Goal: Information Seeking & Learning: Learn about a topic

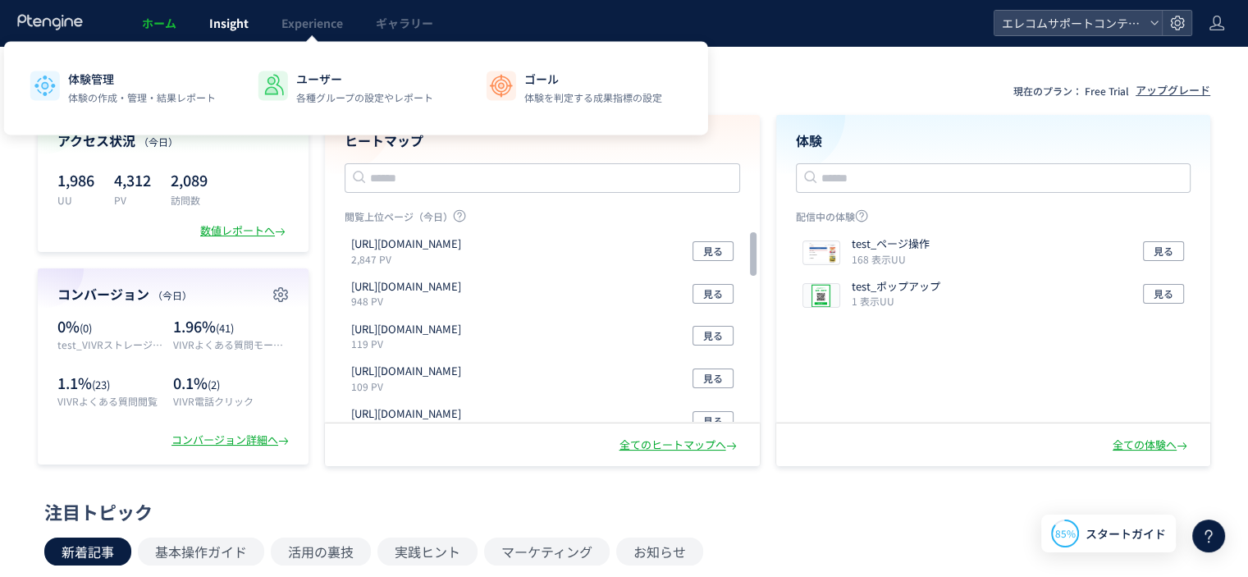
click at [209, 35] on link "Insight" at bounding box center [229, 23] width 72 height 46
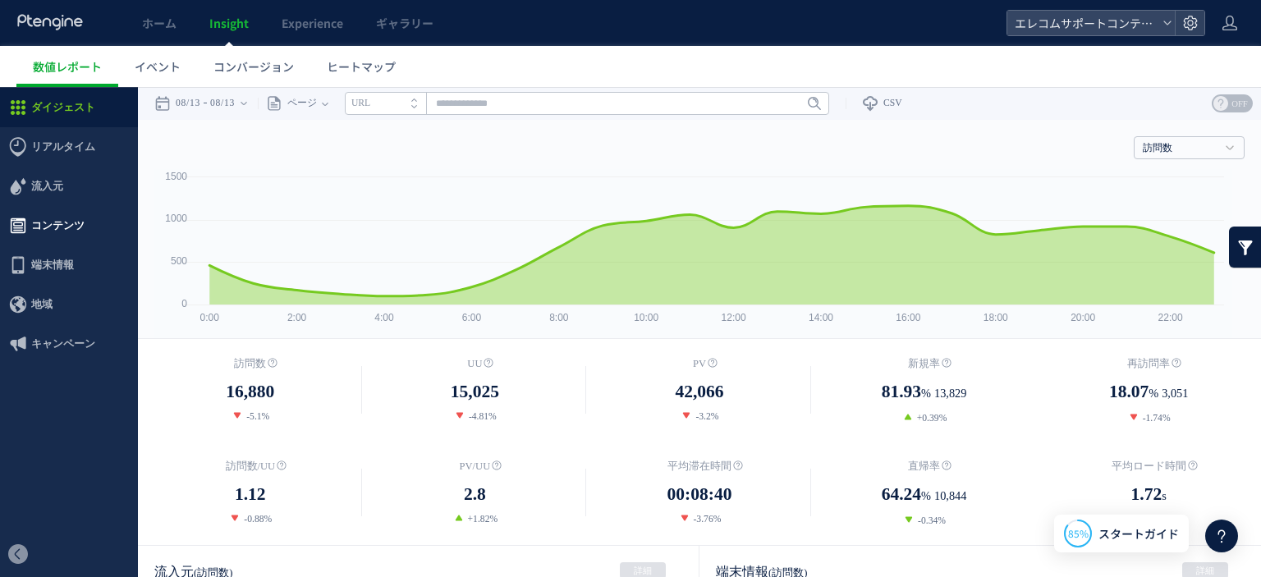
click at [56, 217] on span "コンテンツ" at bounding box center [57, 225] width 53 height 39
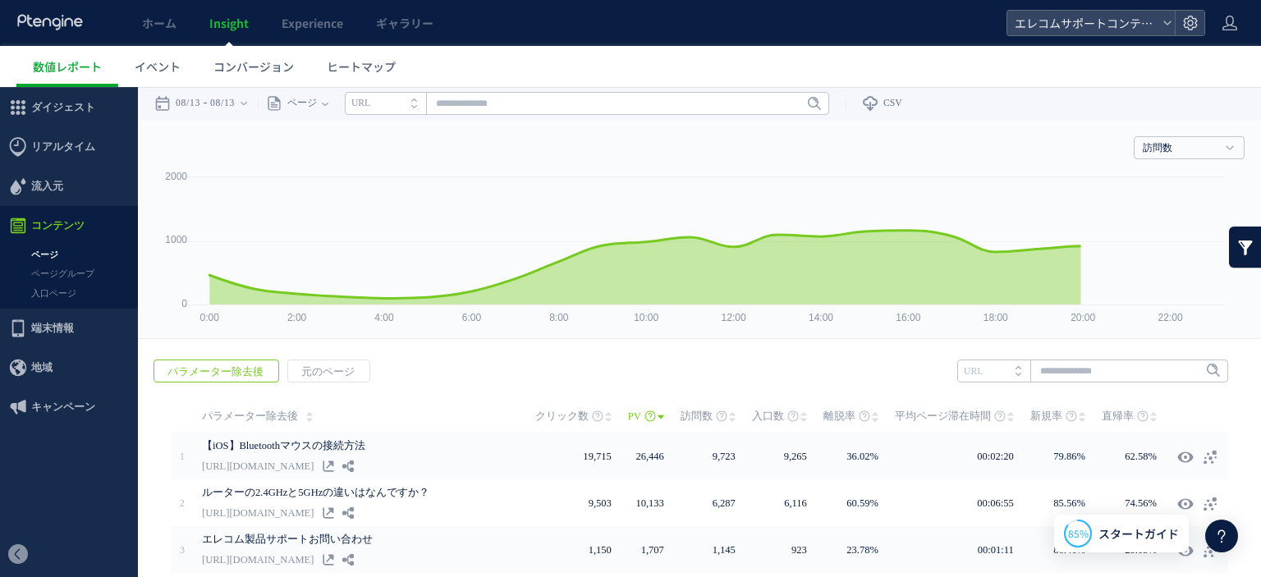
click at [49, 257] on link "ページ" at bounding box center [69, 254] width 138 height 19
click at [1195, 149] on link "訪問数" at bounding box center [1179, 148] width 75 height 15
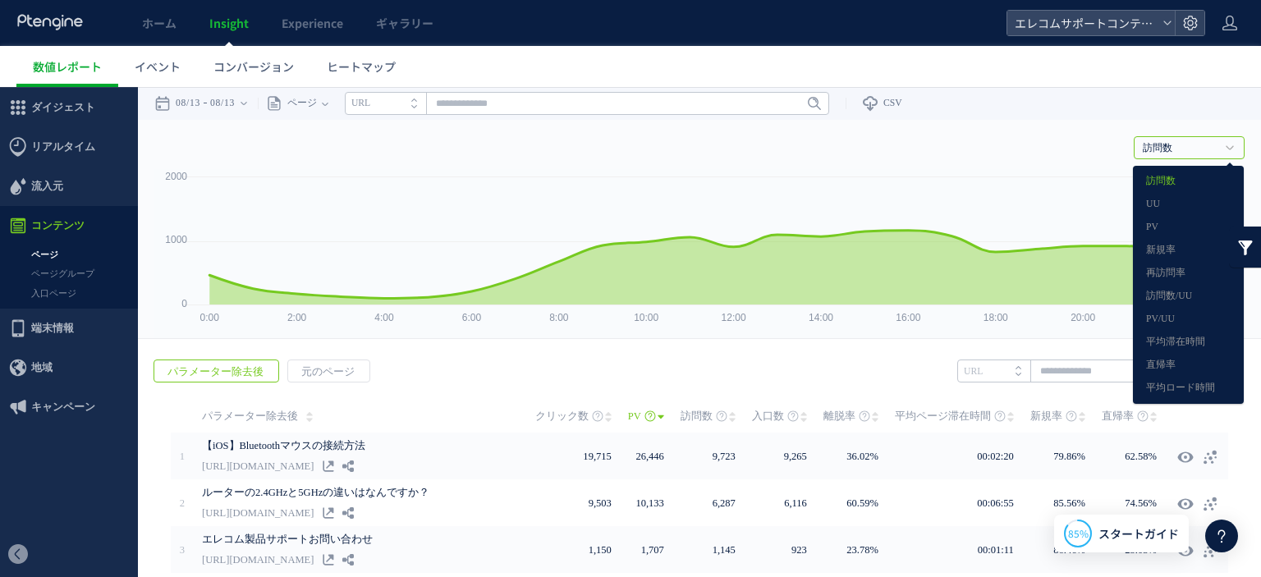
click at [1188, 113] on div "戻る デフォルト設定では本日のデータを表示しています。 カレンダーでご覧になりたい期間を指定することができます。 08/13 08/13 今日 昨日 先週 先…" at bounding box center [699, 103] width 1123 height 33
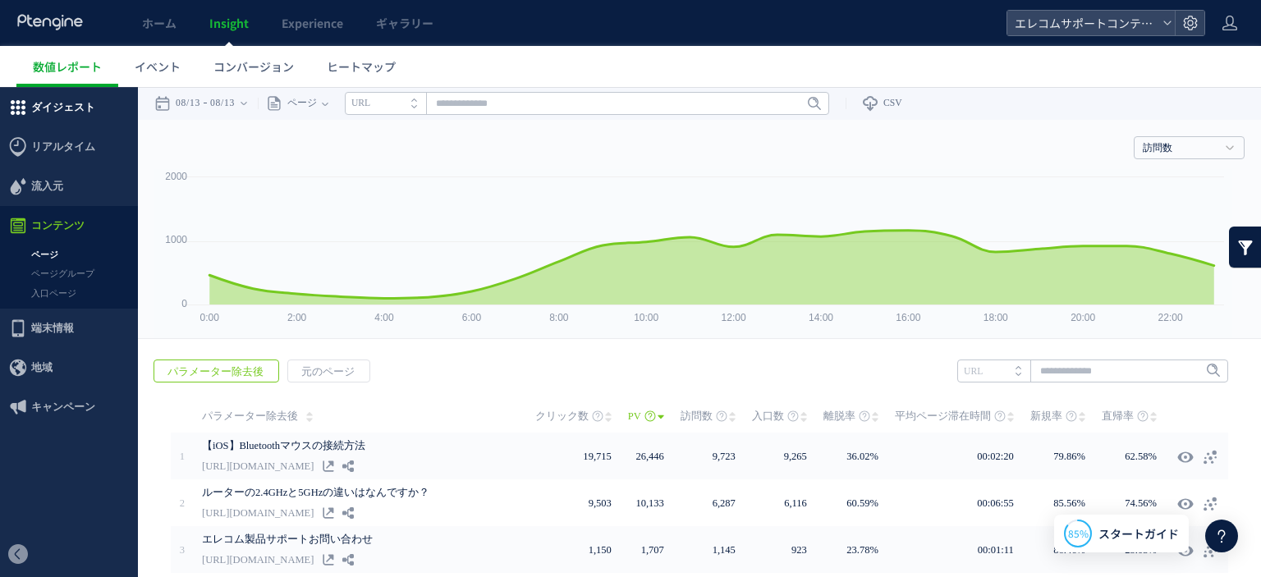
click at [79, 106] on span "ダイジェスト" at bounding box center [63, 107] width 64 height 39
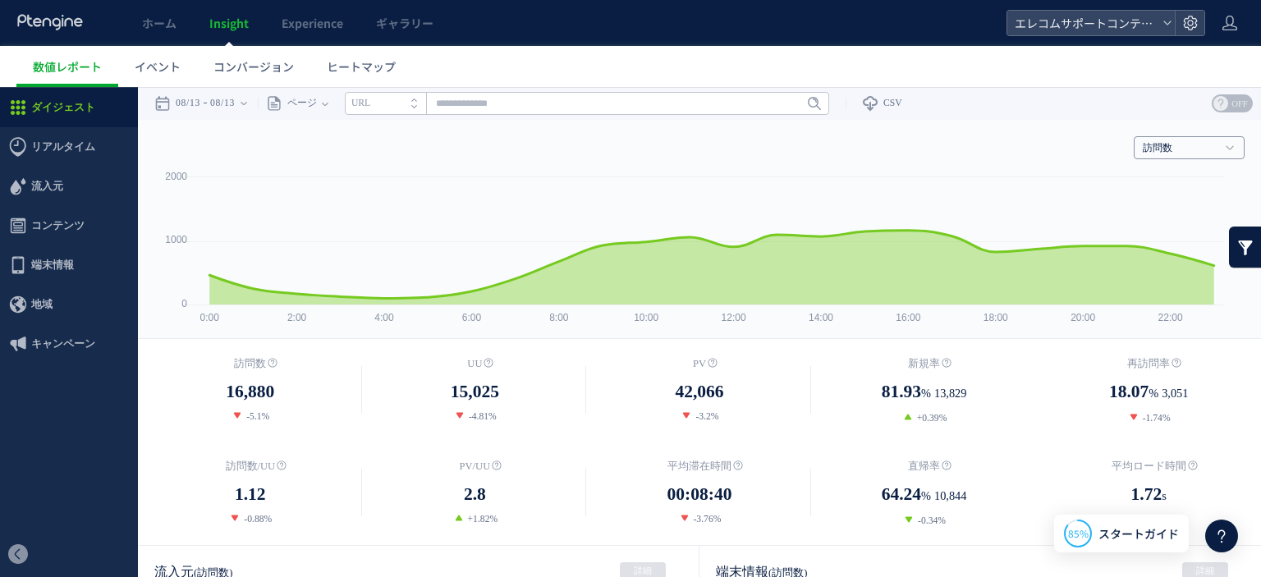
click at [1191, 145] on link "訪問数" at bounding box center [1179, 148] width 75 height 15
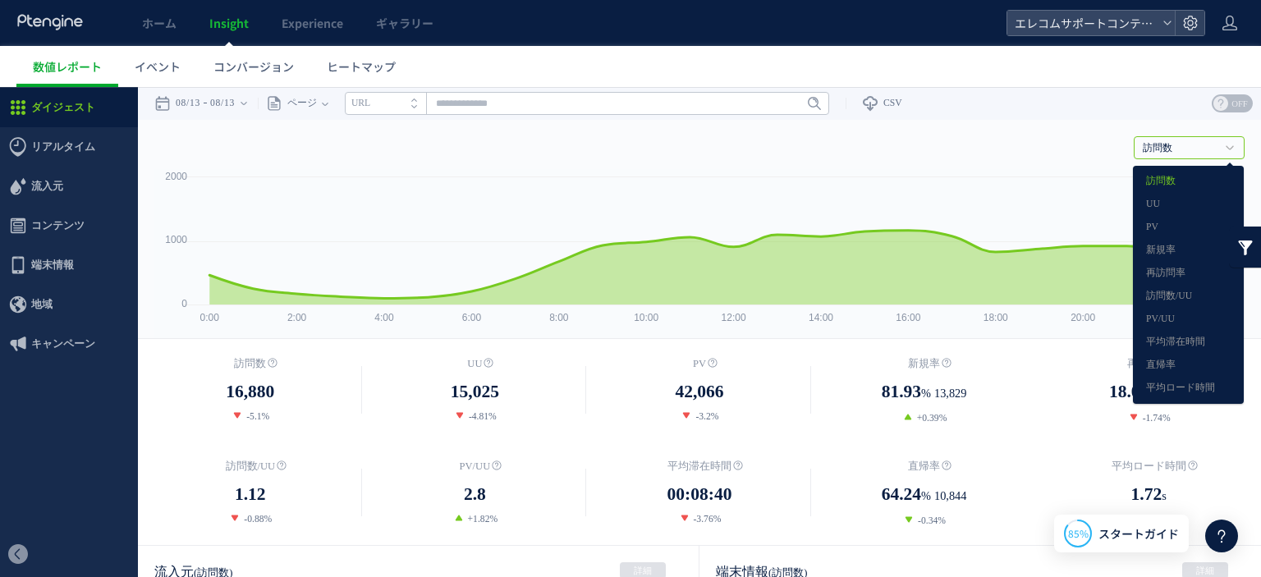
click at [1136, 117] on div "戻る デフォルト設定では本日のデータを表示しています。 カレンダーでご覧になりたい期間を指定することができます。 08/13 08/13 今日 昨日 先週 先…" at bounding box center [699, 103] width 1123 height 33
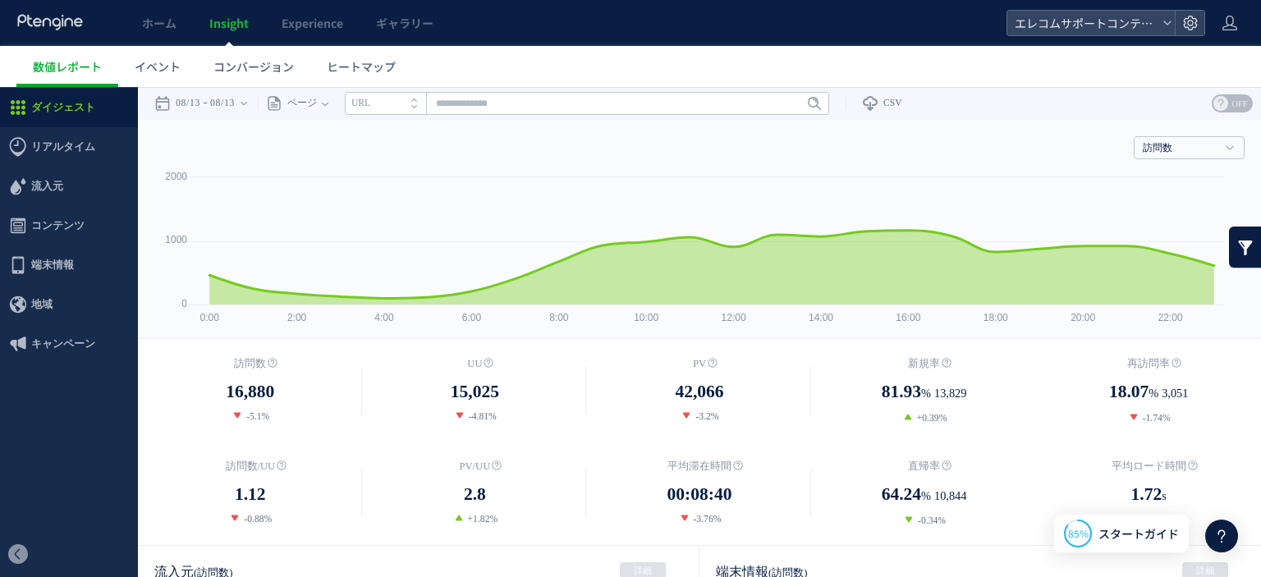
click at [883, 160] on div "訪問数 訪問数 [GEOGRAPHIC_DATA] PV 新規率 再訪問率 訪問数/UU PV/UU 平均滞在時間 直帰率 平均ロード時間" at bounding box center [699, 144] width 1090 height 49
click at [248, 104] on div "08/13 08/13" at bounding box center [205, 103] width 103 height 33
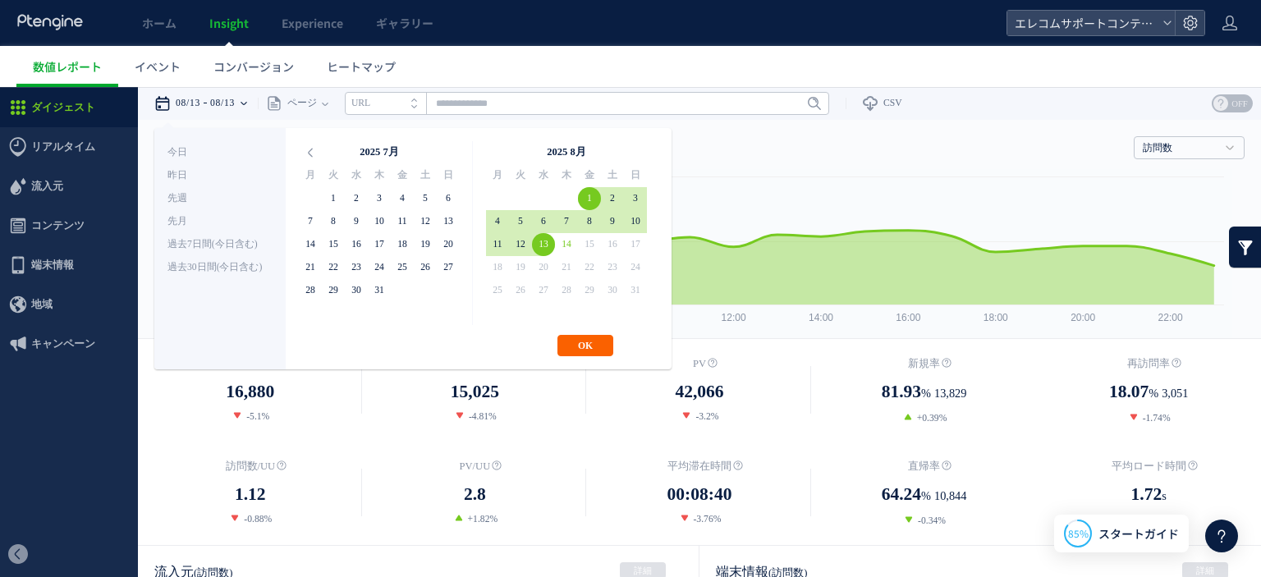
click at [593, 350] on button "OK" at bounding box center [585, 345] width 56 height 21
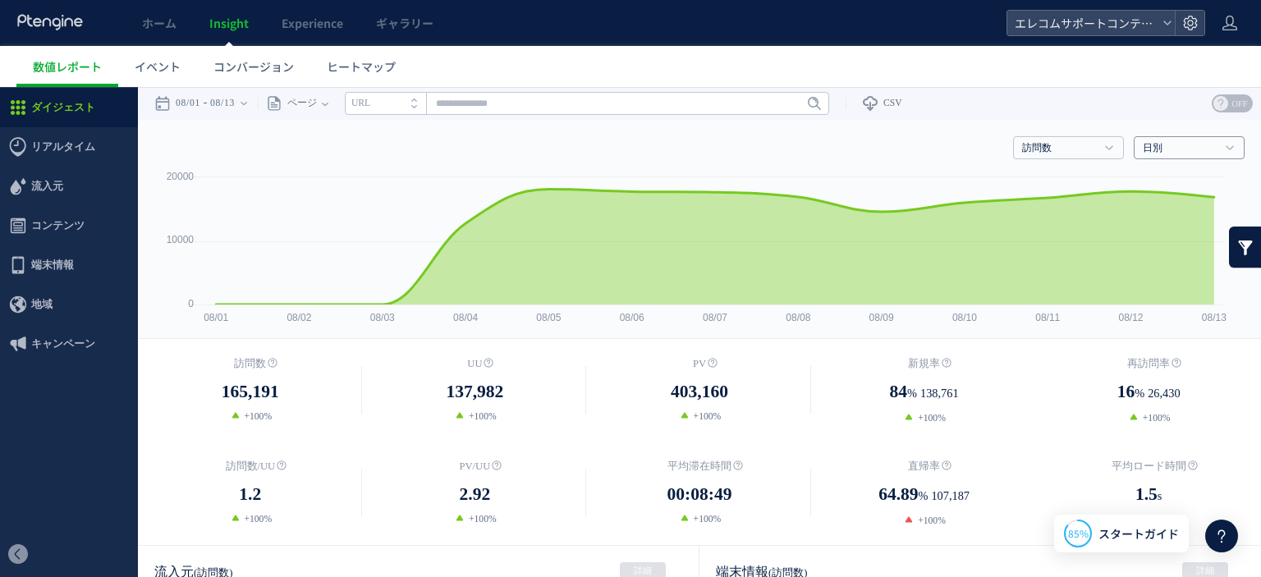
click at [1160, 149] on link "日別" at bounding box center [1179, 148] width 75 height 15
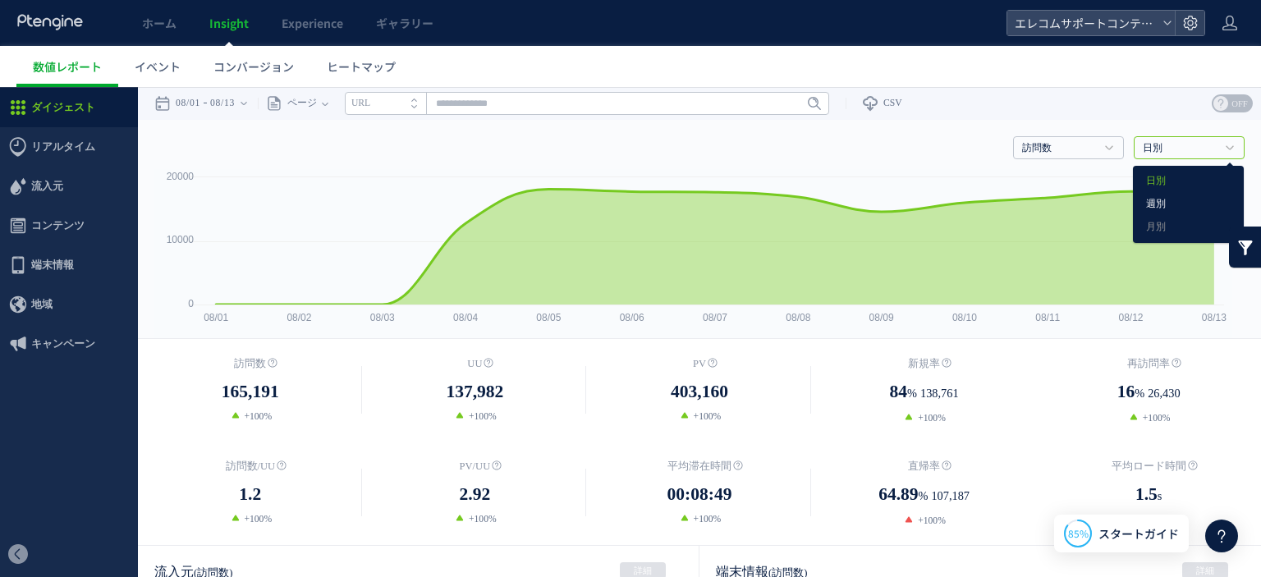
click at [1146, 204] on link "週別" at bounding box center [1188, 204] width 85 height 21
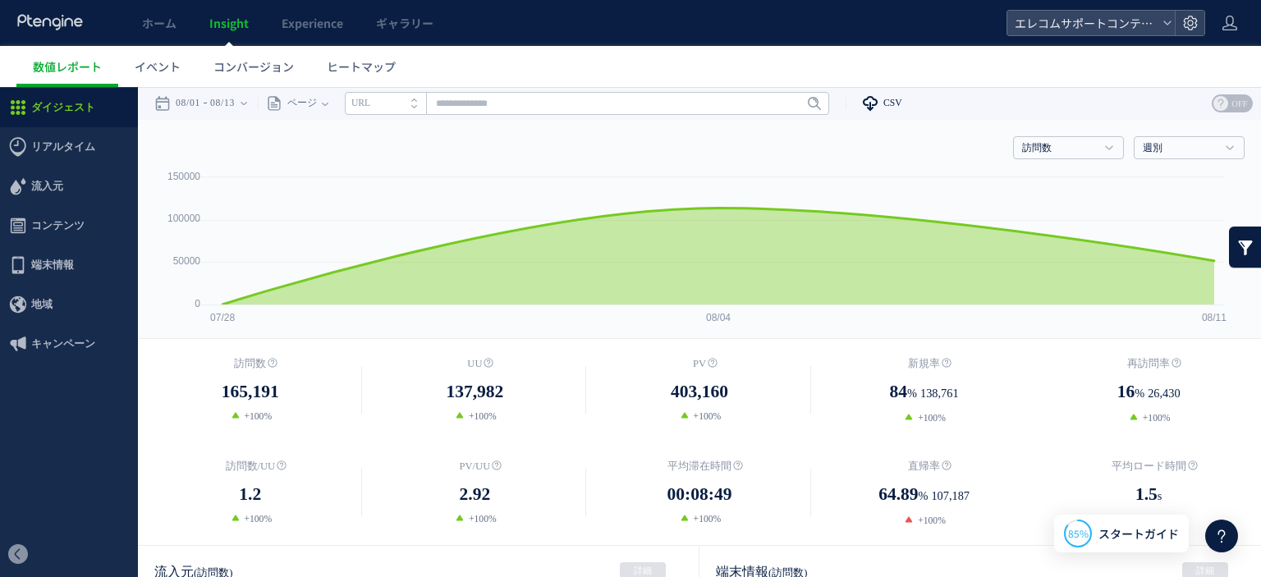
click at [894, 98] on span "CSV" at bounding box center [892, 103] width 19 height 11
type input "**********"
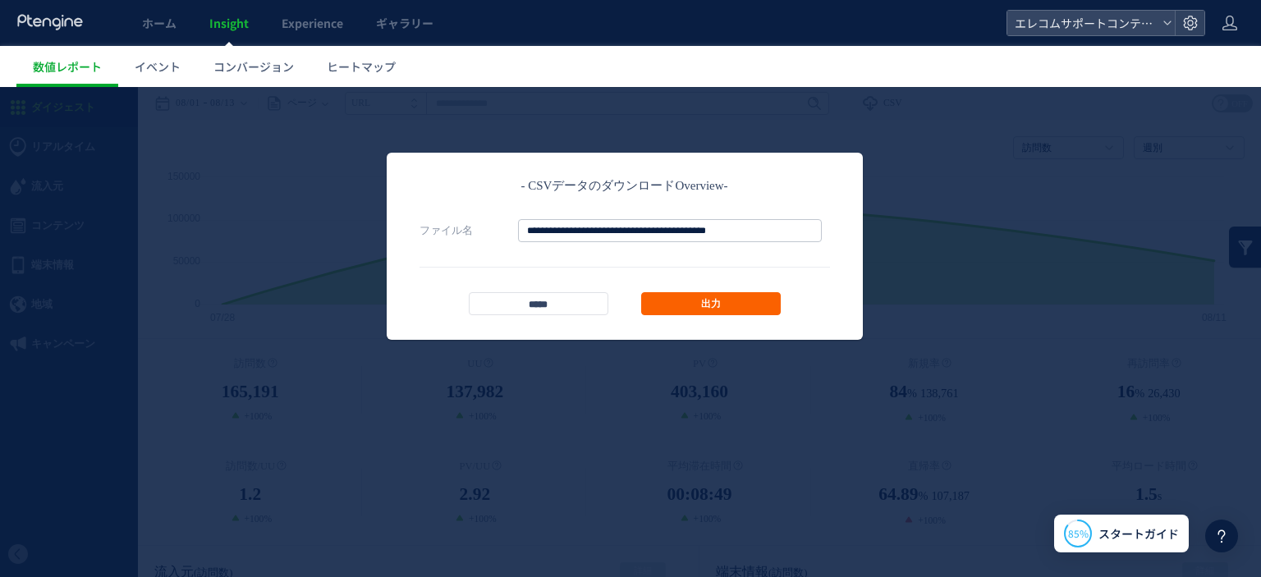
click at [720, 295] on link "出力" at bounding box center [711, 303] width 140 height 23
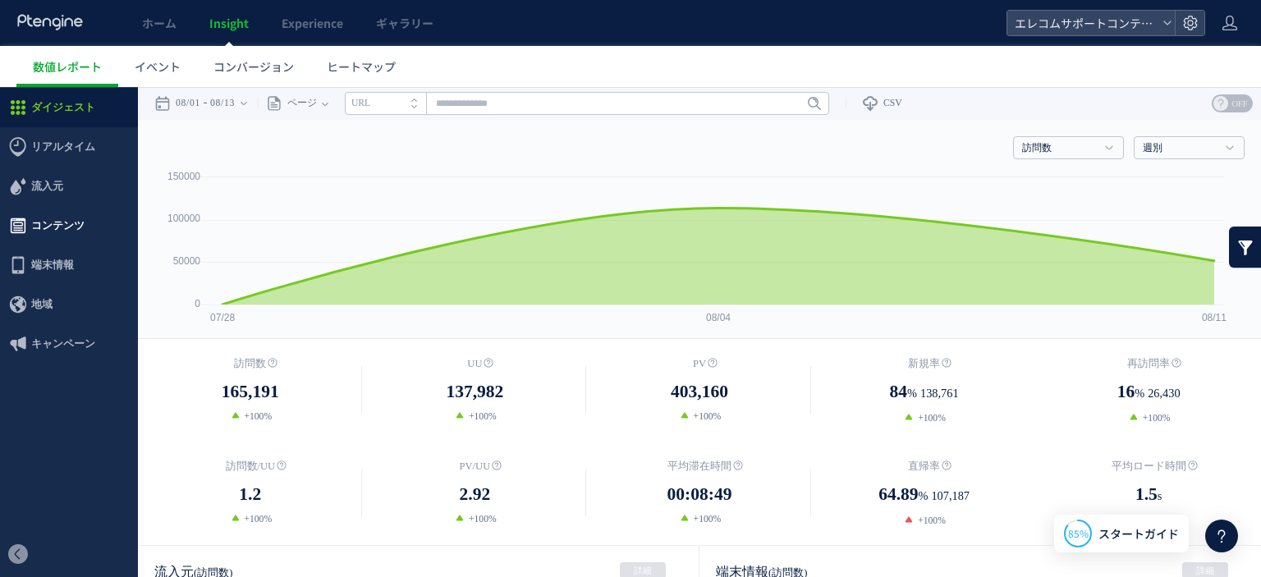
click at [58, 229] on span "コンテンツ" at bounding box center [57, 225] width 53 height 39
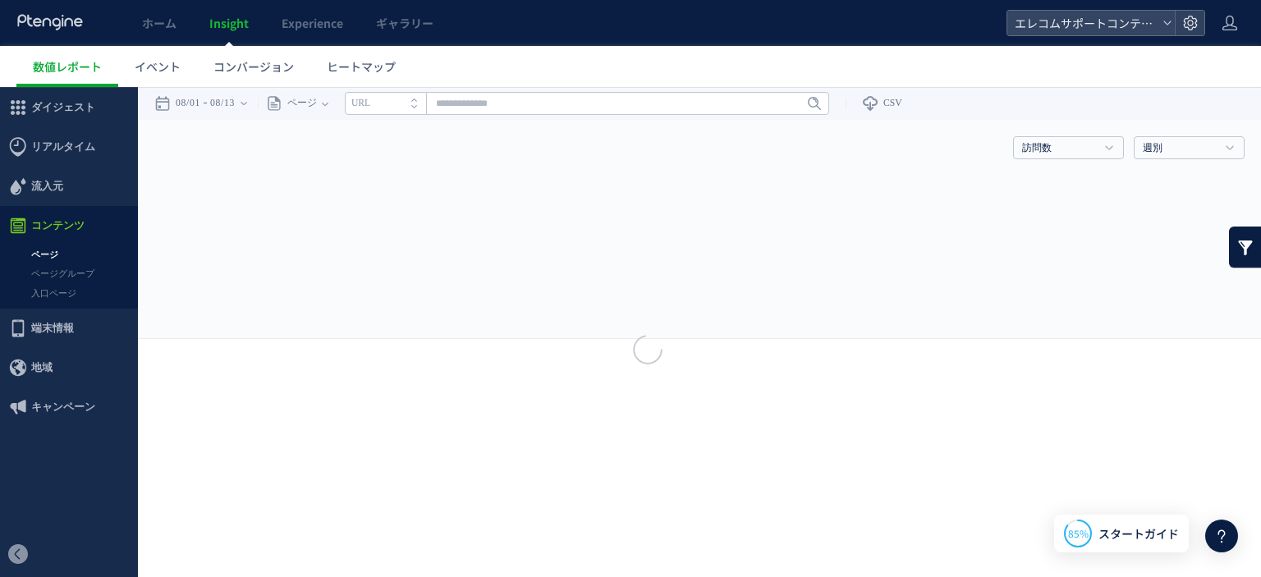
click at [76, 259] on div at bounding box center [630, 288] width 1261 height 577
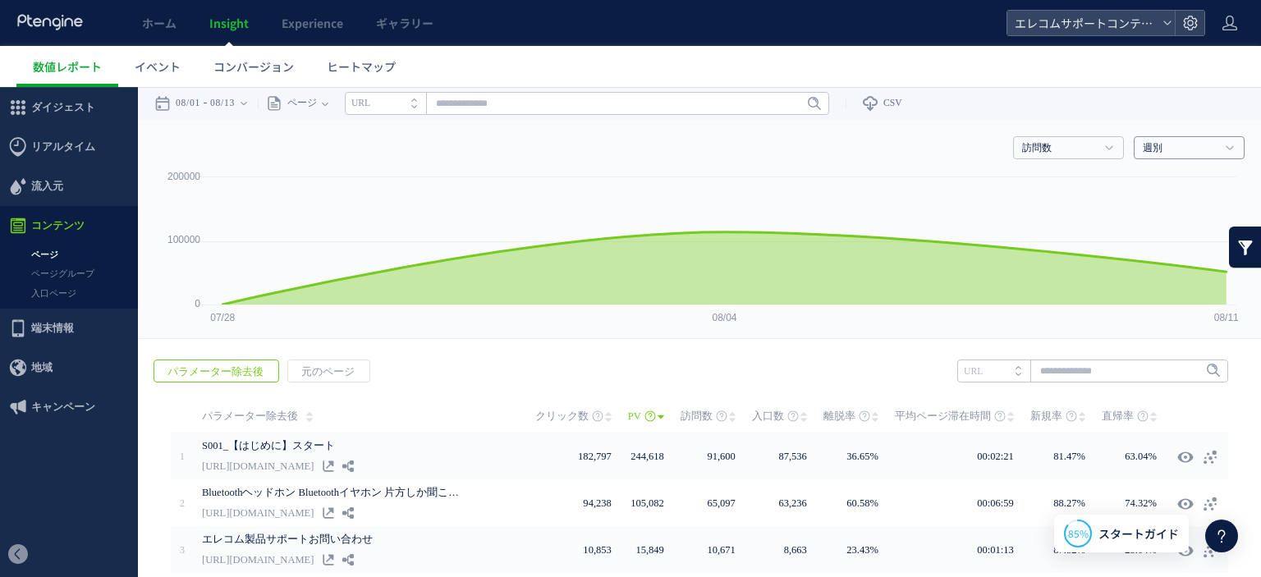
click at [1199, 155] on link "週別" at bounding box center [1179, 148] width 75 height 15
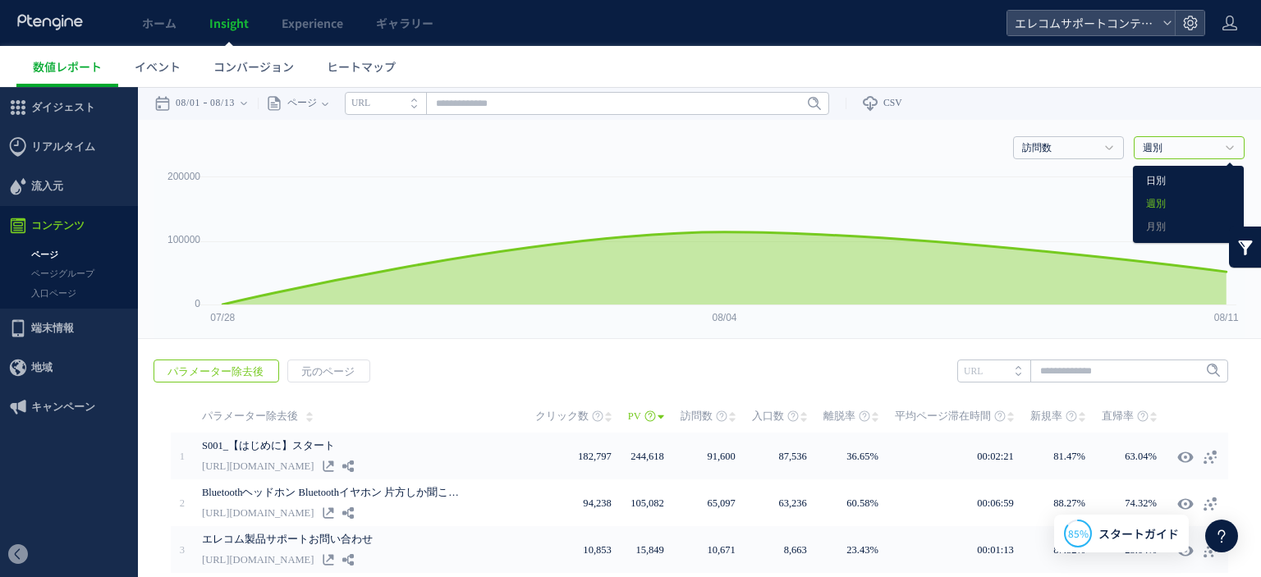
click at [1158, 184] on link "日別" at bounding box center [1188, 181] width 85 height 21
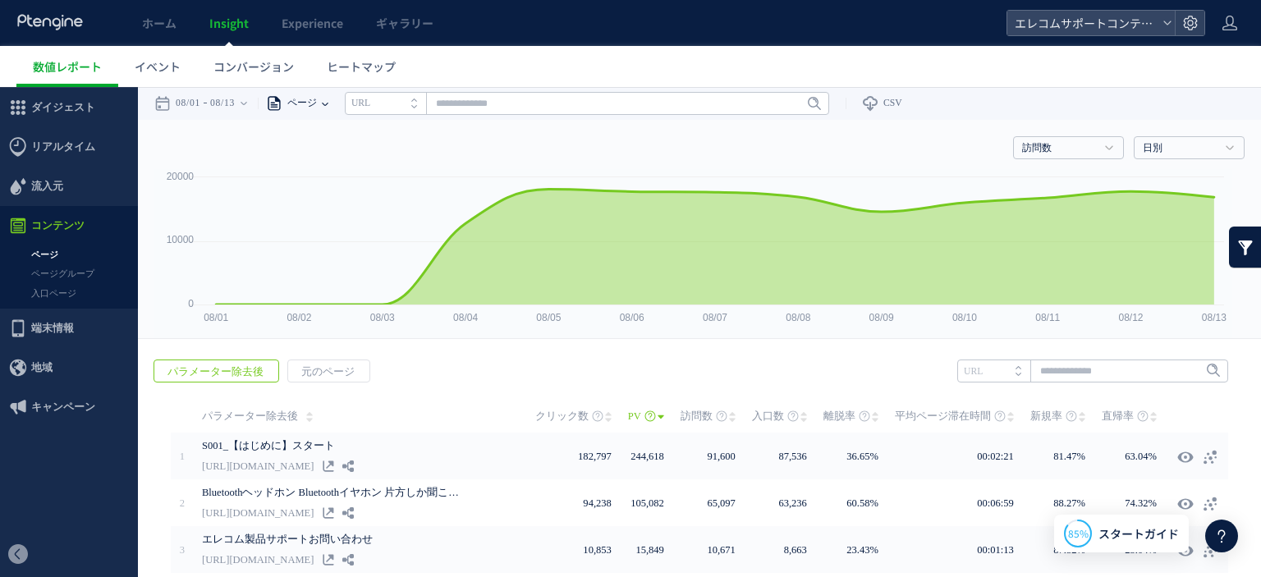
click at [322, 109] on div "ページ" at bounding box center [290, 103] width 64 height 33
click at [330, 162] on li "ページグループ" at bounding box center [325, 164] width 96 height 21
click at [439, 107] on input "text" at bounding box center [626, 103] width 484 height 23
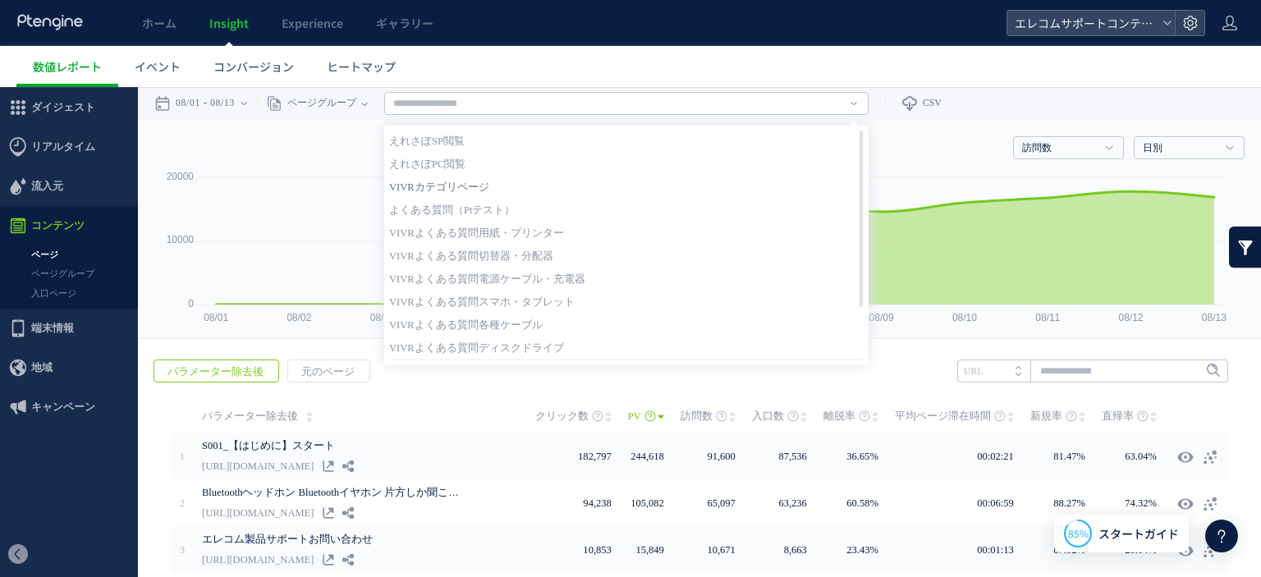
click at [467, 190] on link "VIVRカテゴリページ" at bounding box center [626, 186] width 474 height 21
type input "**********"
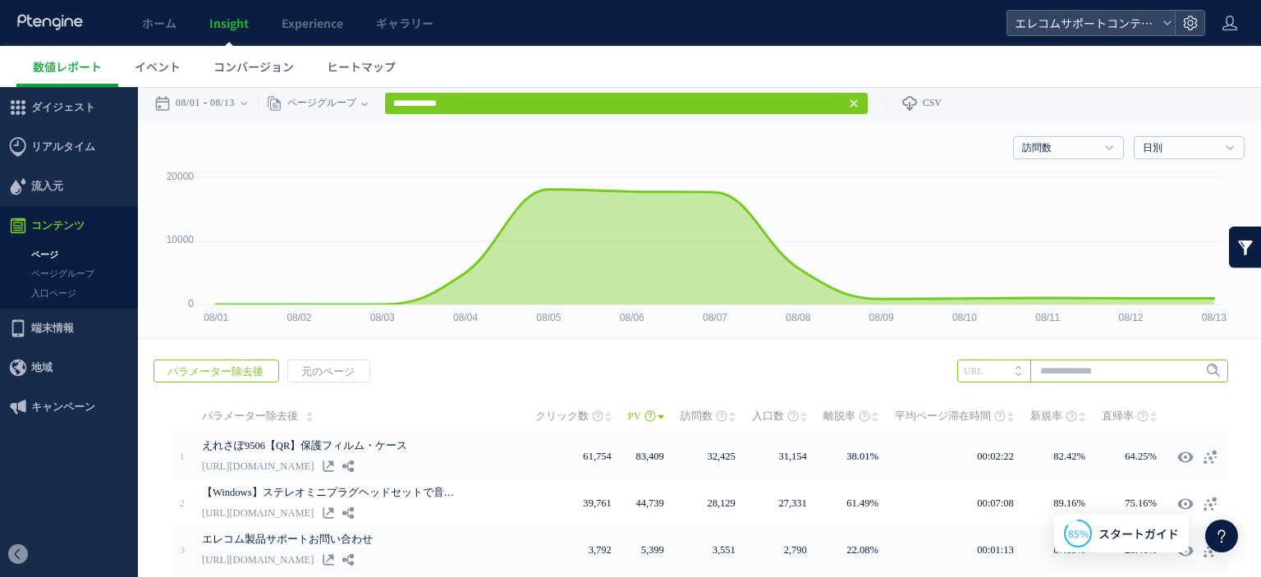
click at [1069, 379] on input "text" at bounding box center [1092, 370] width 271 height 23
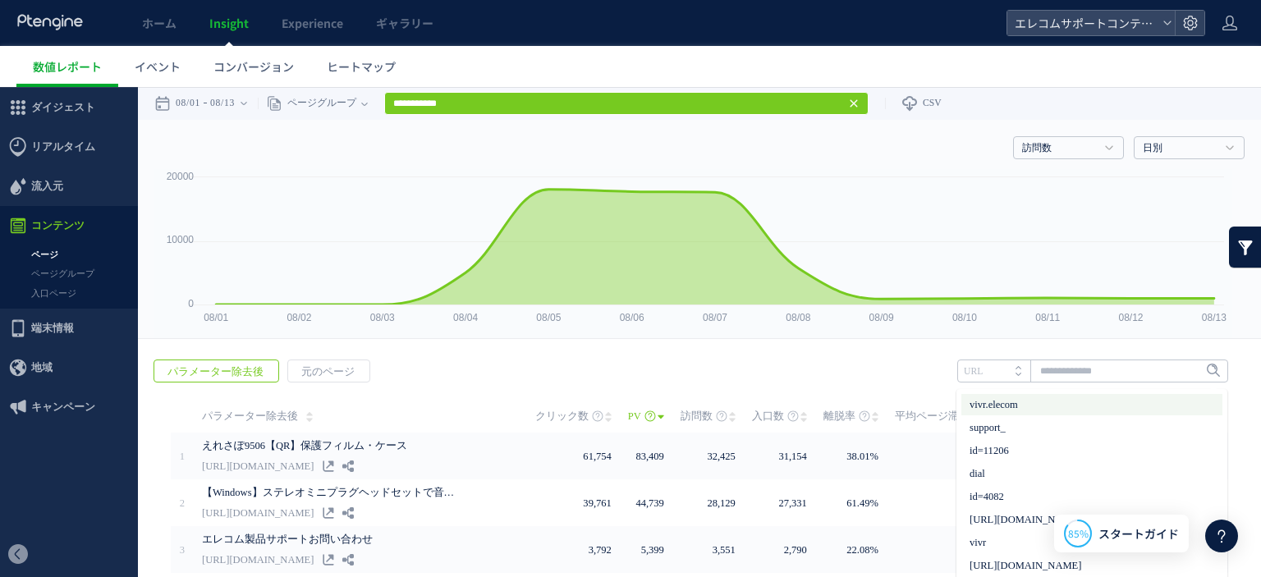
click at [1030, 401] on li "vivr.elecom" at bounding box center [1091, 404] width 261 height 21
type input "**********"
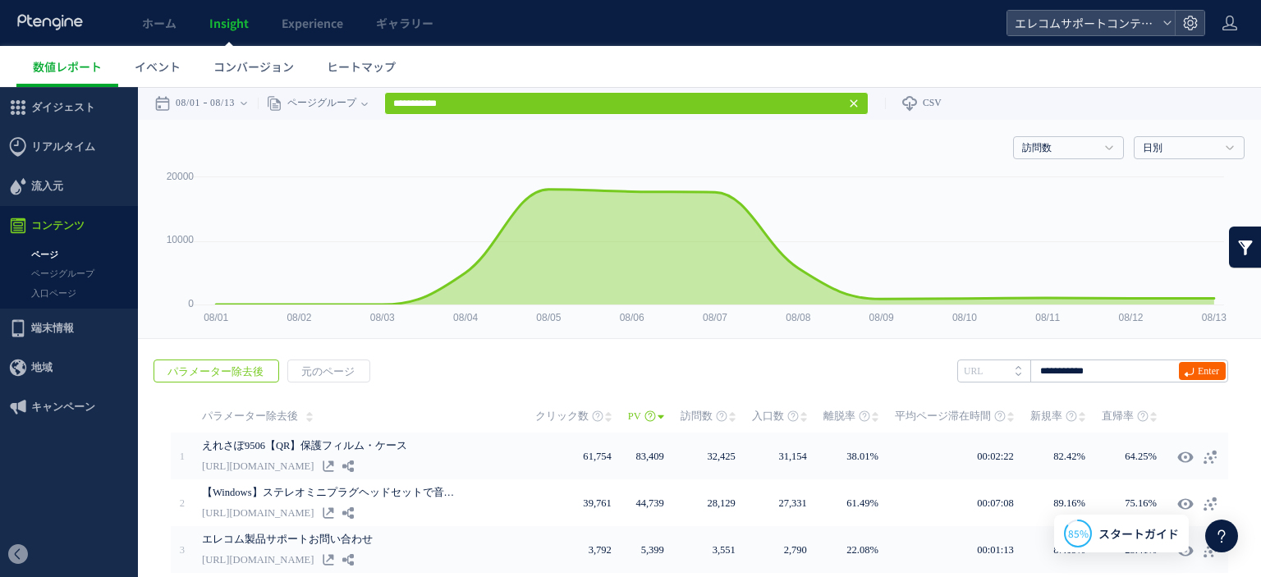
click at [1183, 374] on icon at bounding box center [1188, 372] width 11 height 11
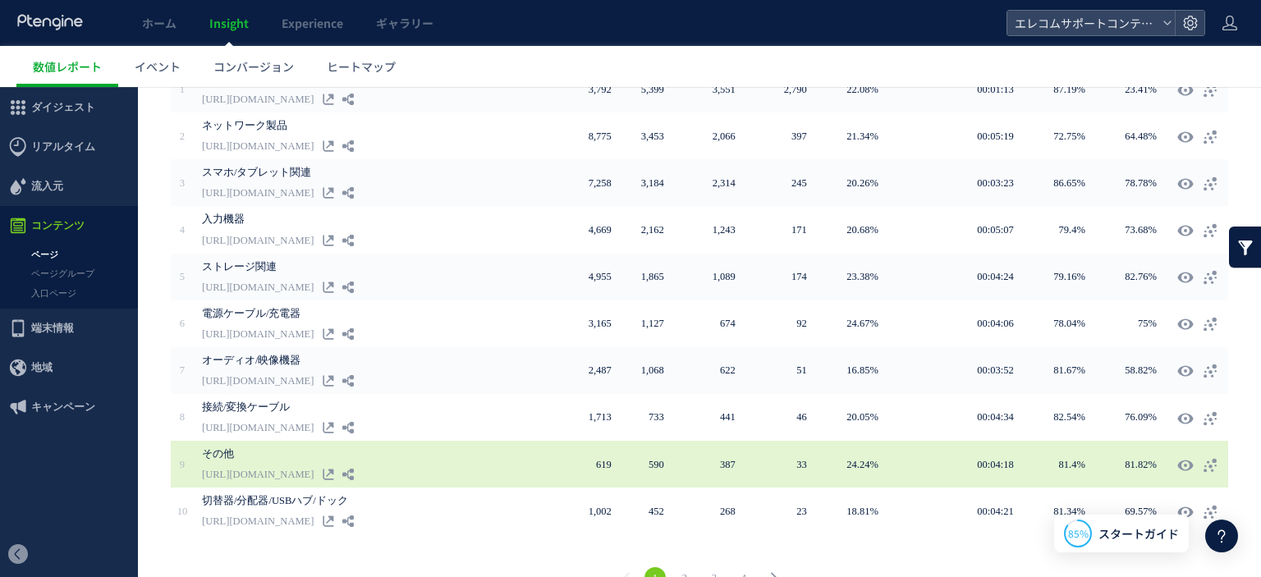
scroll to position [394, 0]
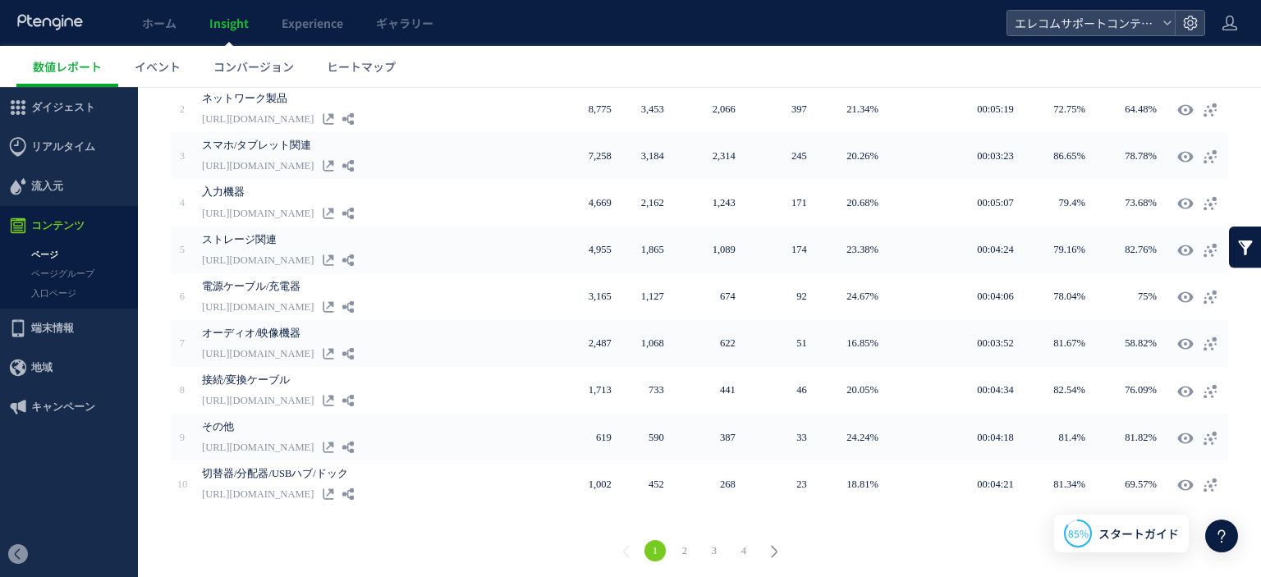
click at [742, 547] on link "4" at bounding box center [743, 550] width 21 height 21
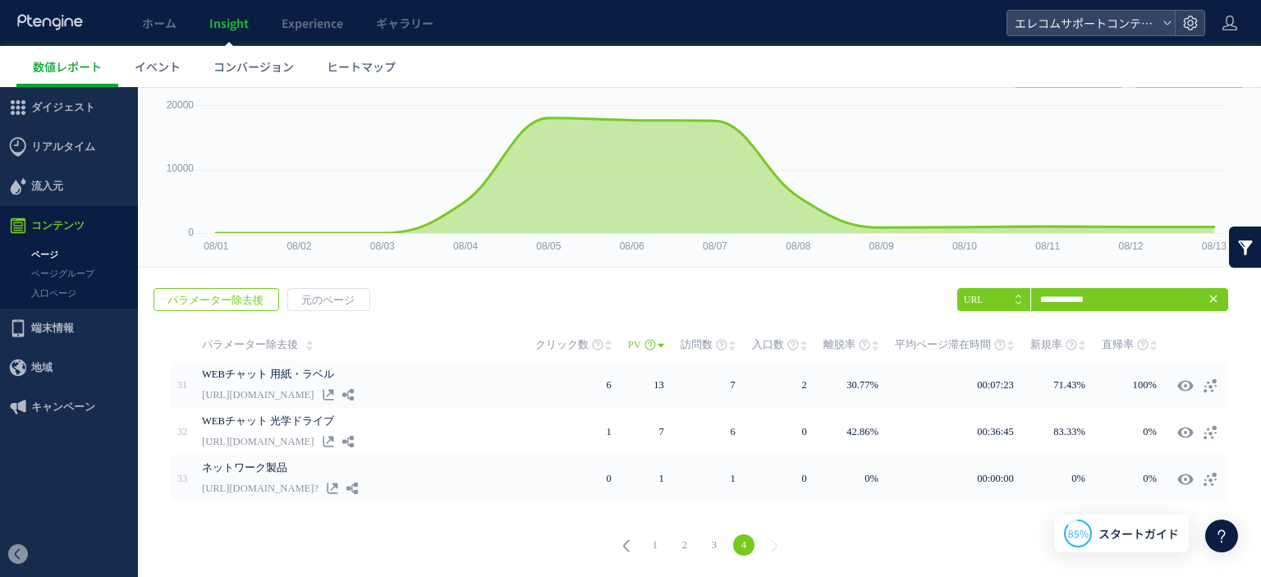
scroll to position [69, 0]
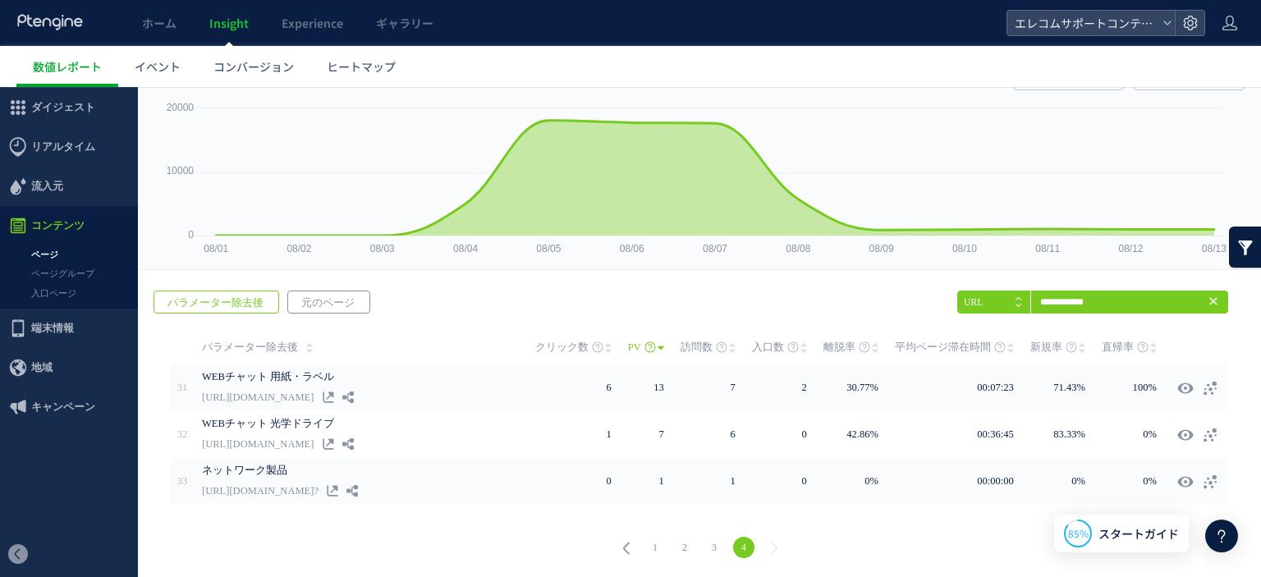
click at [335, 294] on span "元のページ" at bounding box center [328, 302] width 80 height 23
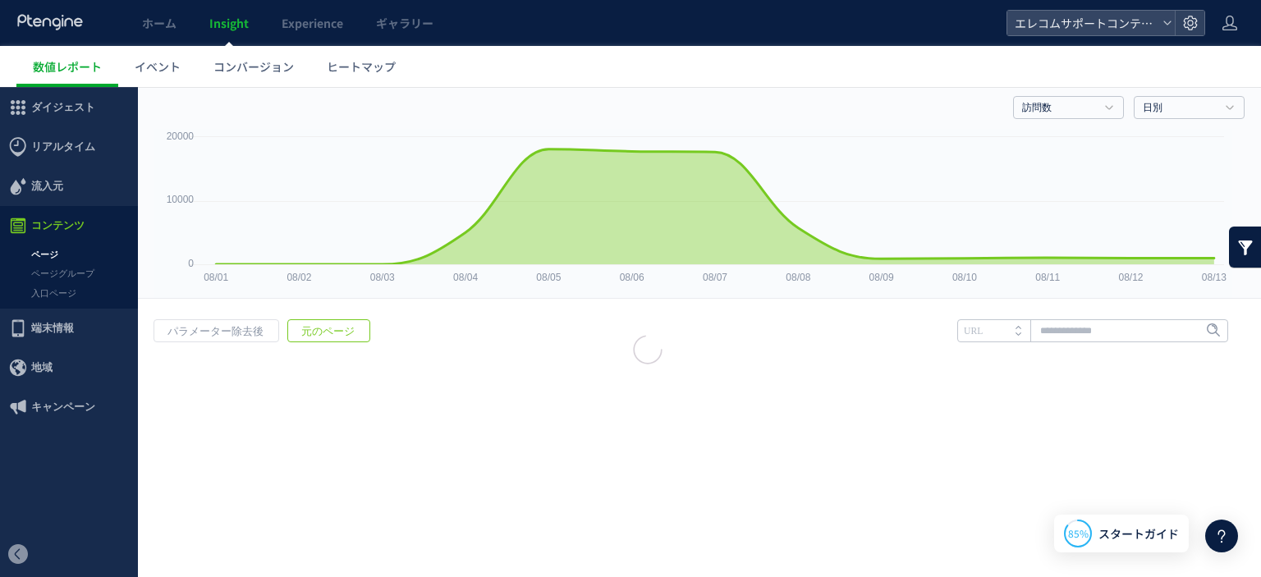
scroll to position [39, 0]
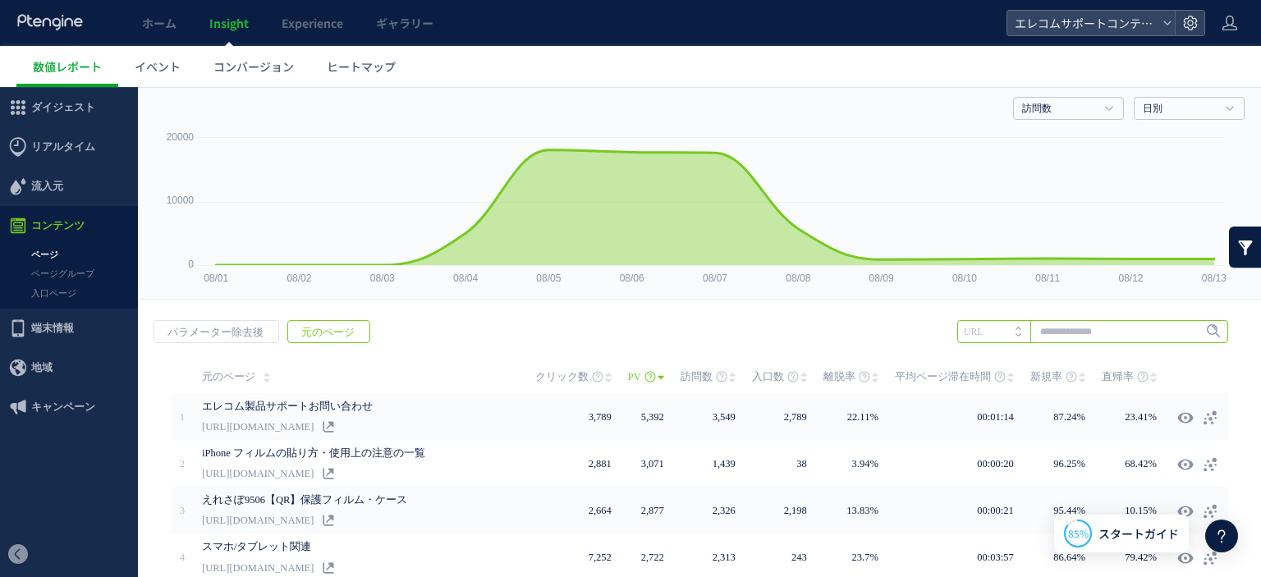
click at [1070, 334] on input "text" at bounding box center [1092, 331] width 271 height 23
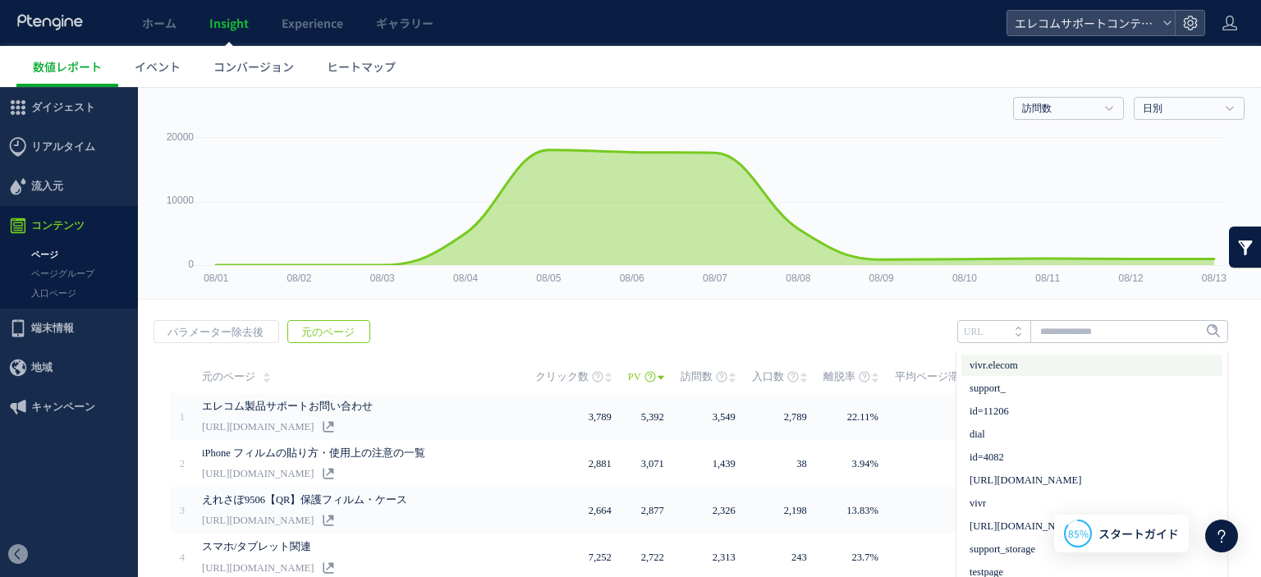
click at [1014, 368] on li "vivr.elecom" at bounding box center [1091, 365] width 261 height 21
type input "**********"
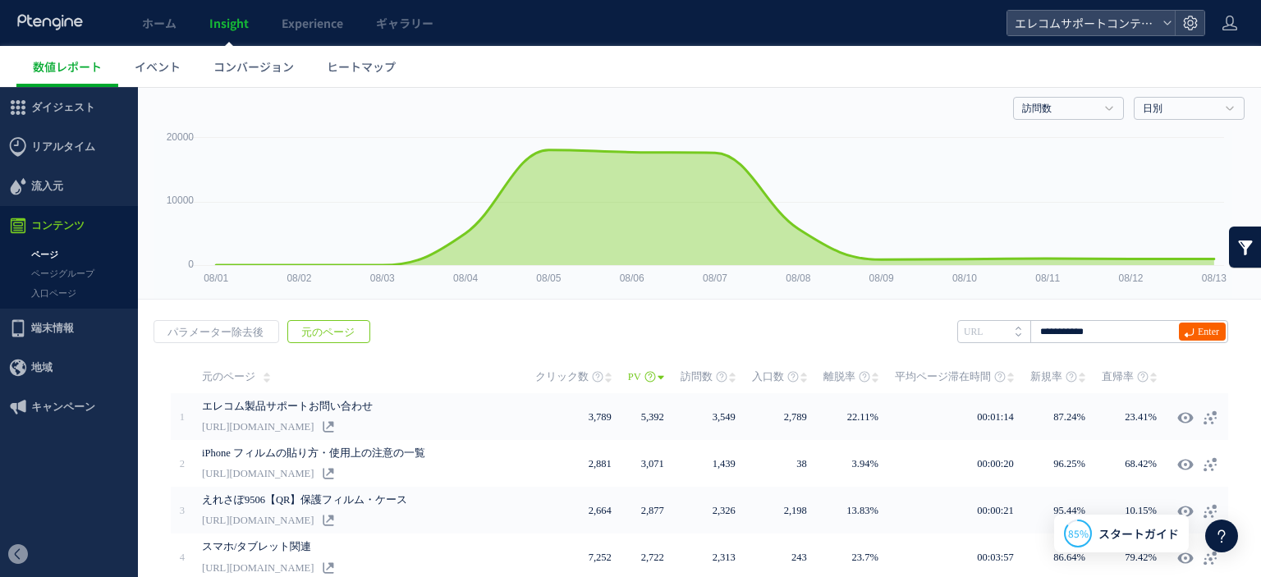
click at [1197, 327] on span "Enter" at bounding box center [1207, 332] width 21 height 18
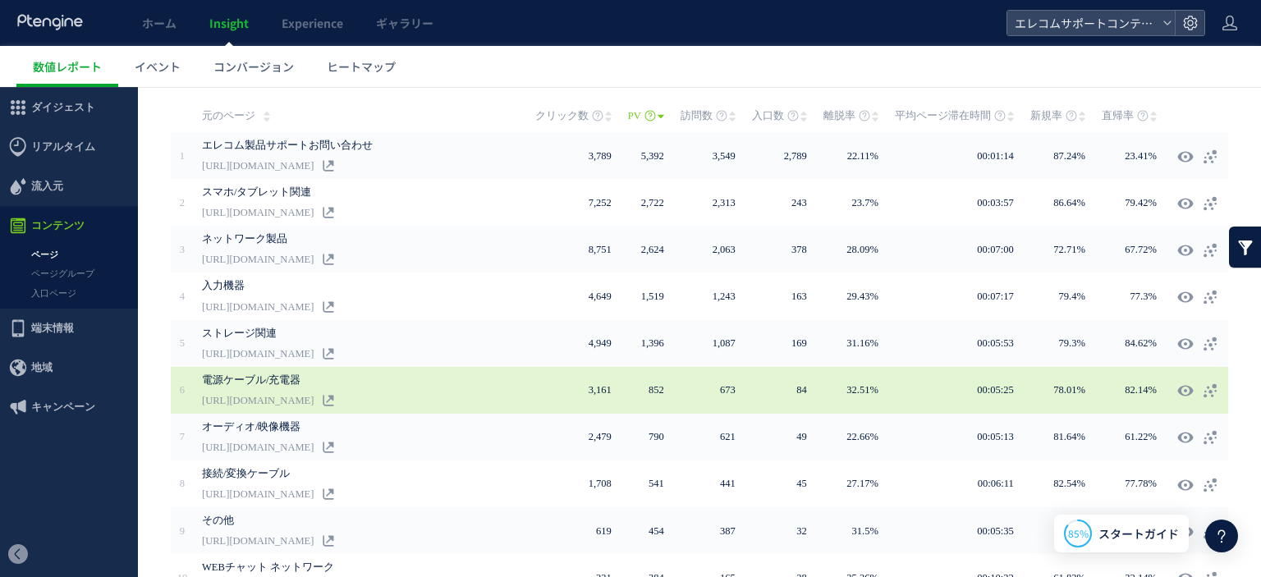
scroll to position [230, 0]
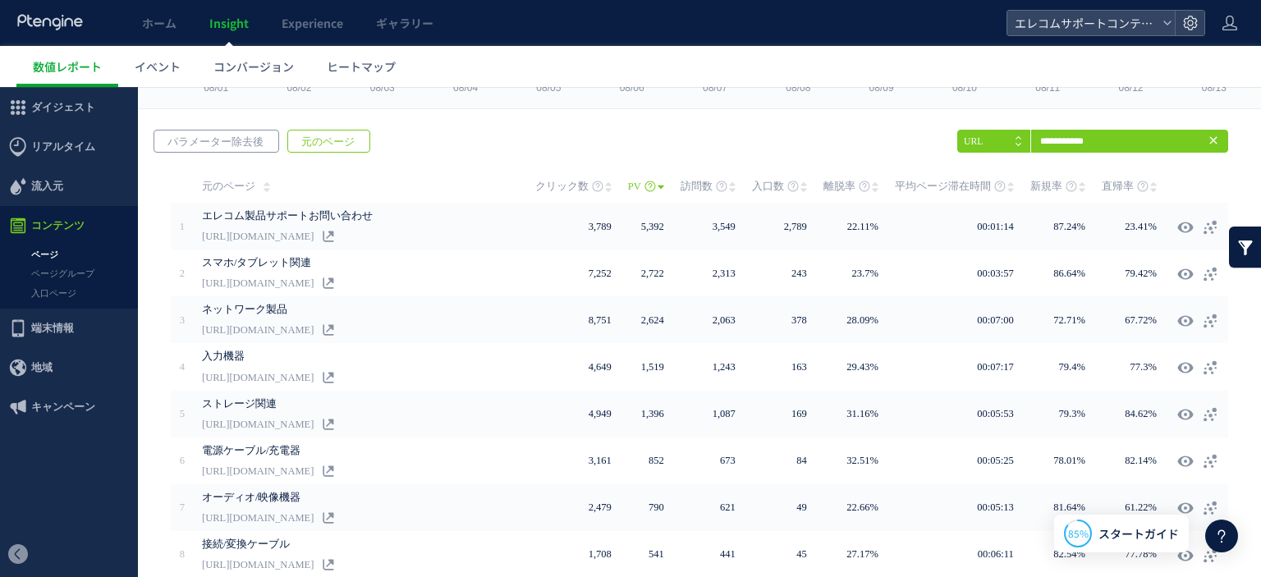
click at [254, 140] on span "パラメーター除去後" at bounding box center [215, 141] width 122 height 23
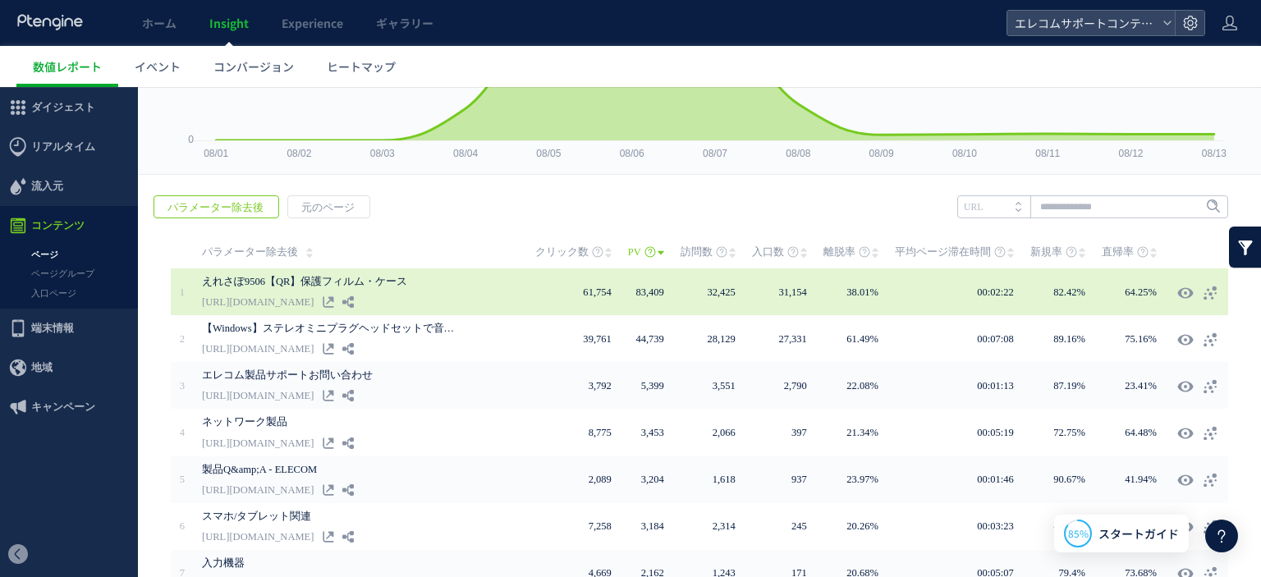
scroll to position [66, 0]
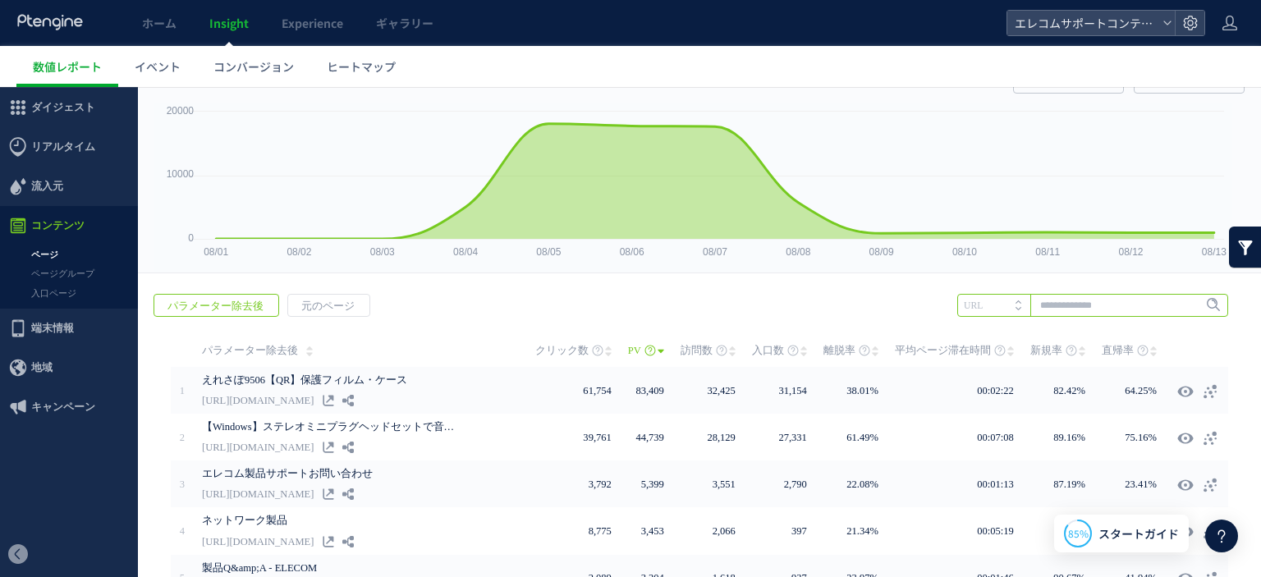
click at [1089, 308] on input "text" at bounding box center [1092, 305] width 271 height 23
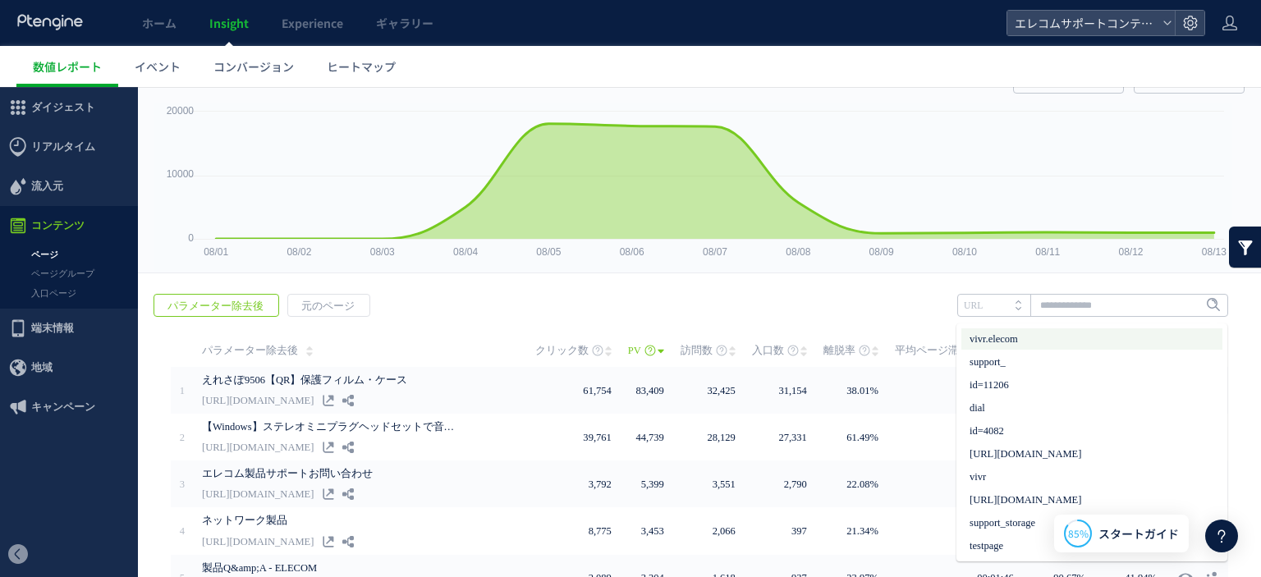
click at [1073, 341] on li "vivr.elecom" at bounding box center [1091, 338] width 261 height 21
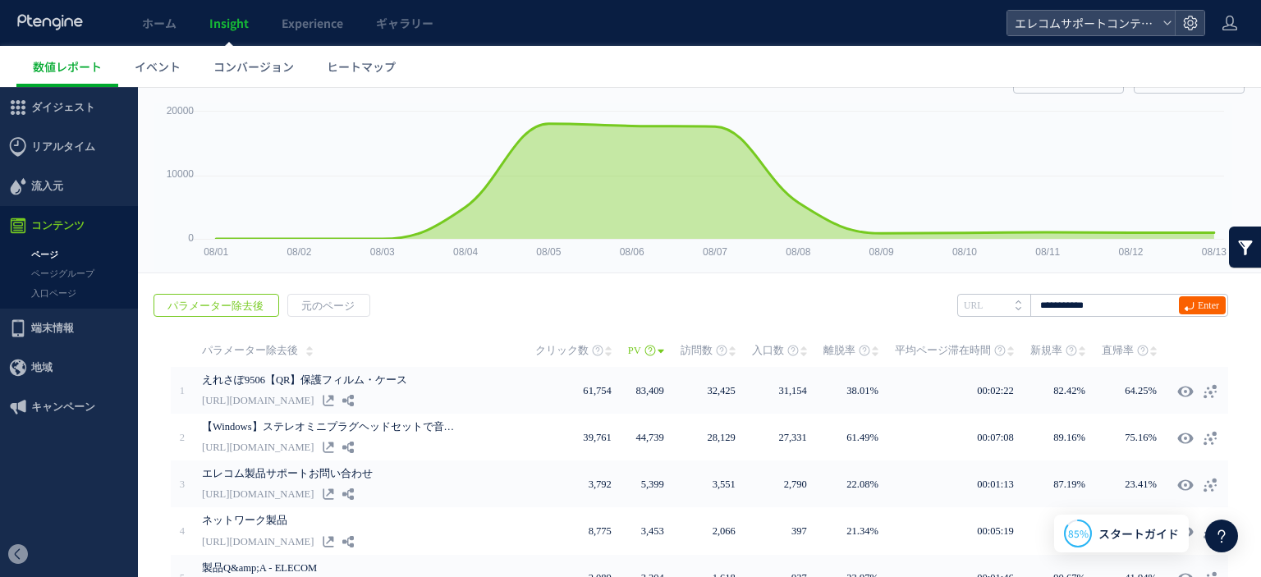
click at [1210, 304] on span "Enter" at bounding box center [1202, 305] width 47 height 18
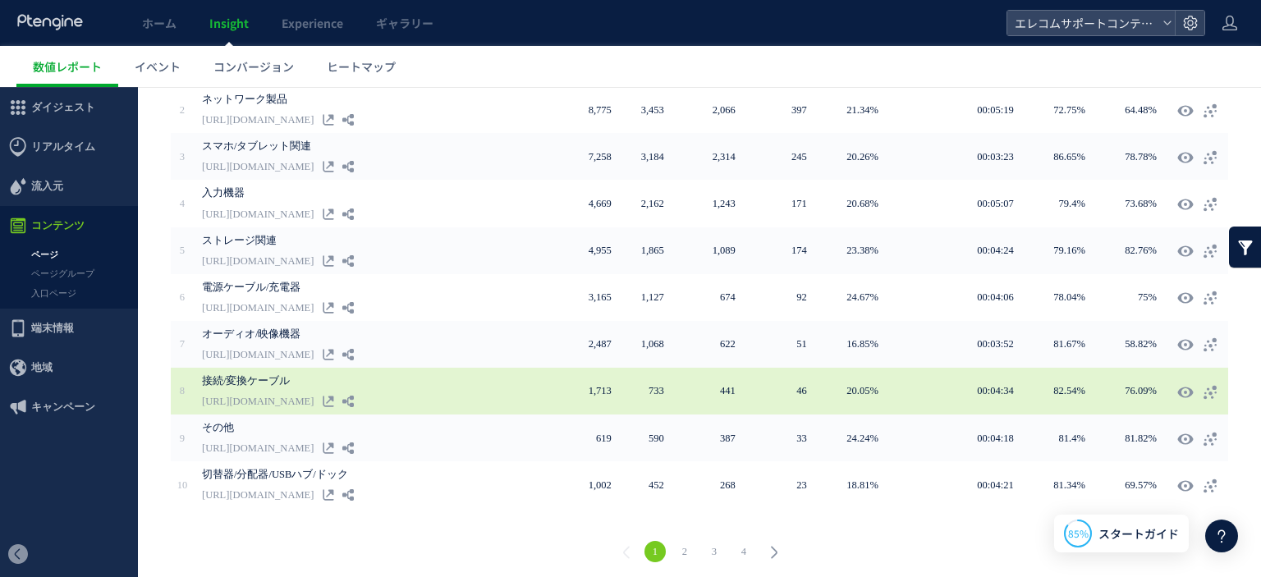
scroll to position [394, 0]
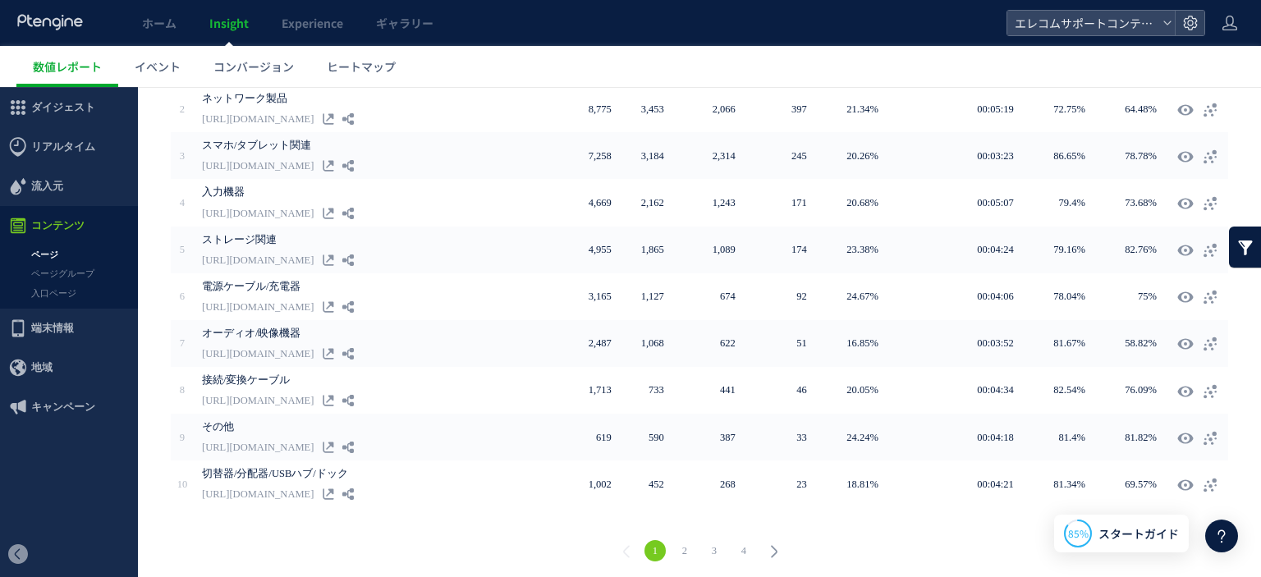
click at [735, 544] on link "4" at bounding box center [743, 550] width 21 height 21
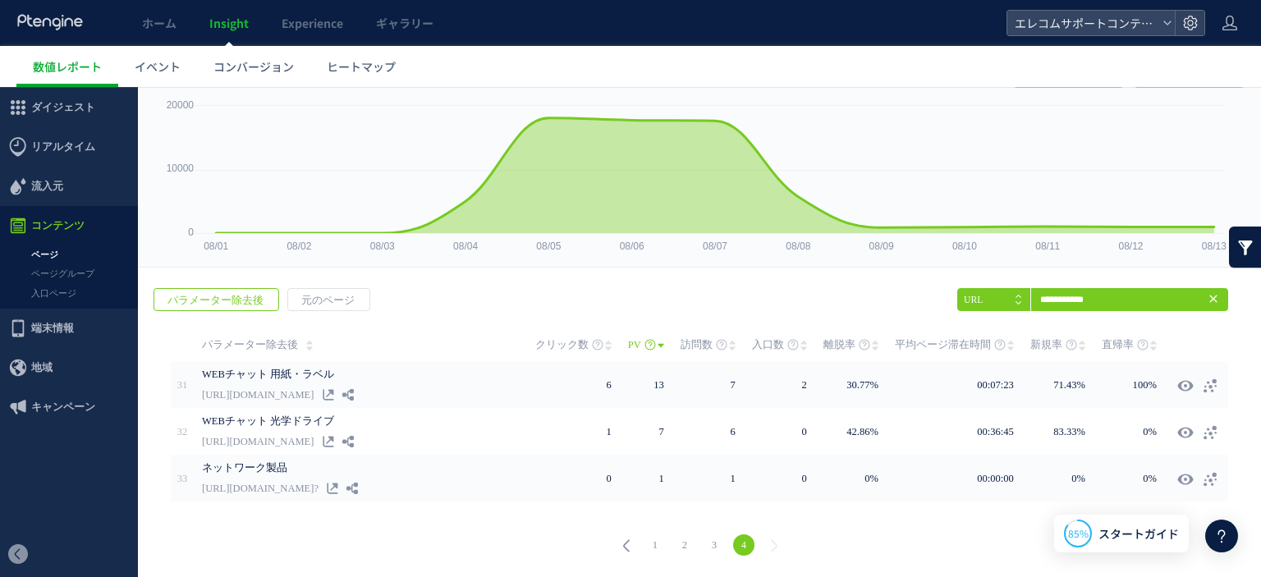
scroll to position [69, 0]
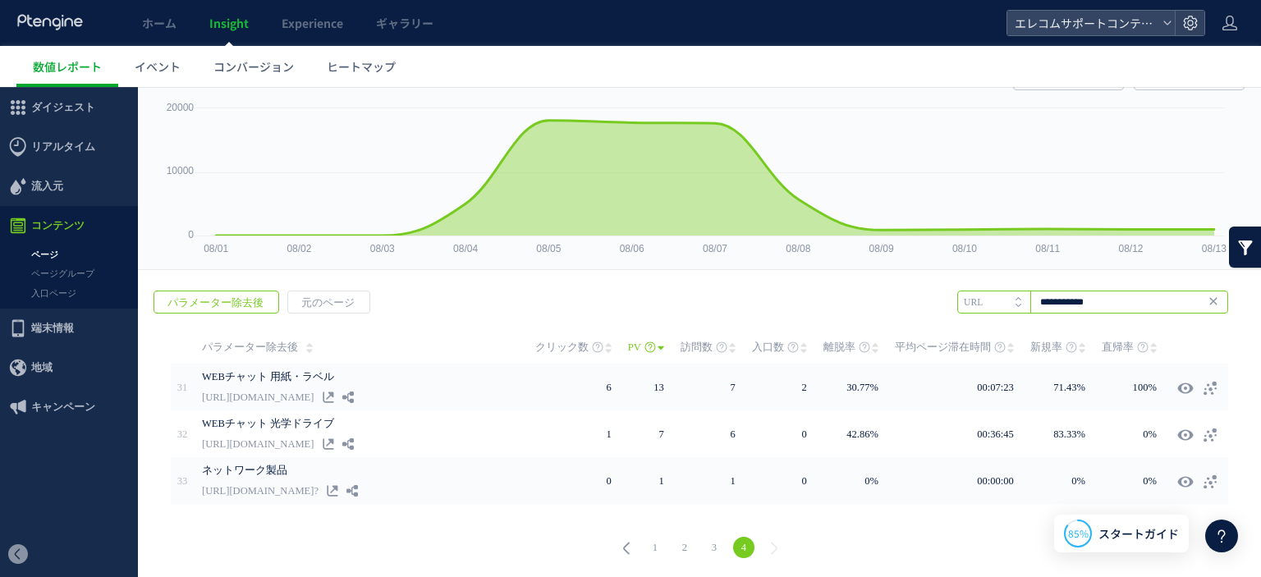
click at [1116, 304] on input "**********" at bounding box center [1092, 302] width 271 height 23
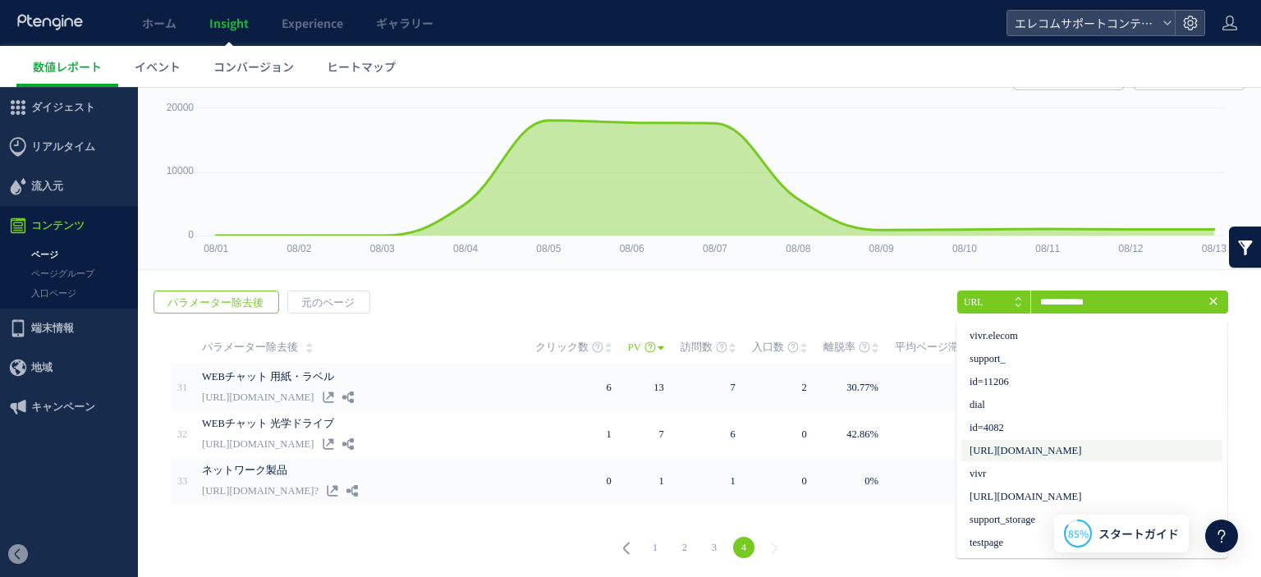
click at [1101, 447] on li "[URL][DOMAIN_NAME]" at bounding box center [1091, 450] width 261 height 21
type input "**********"
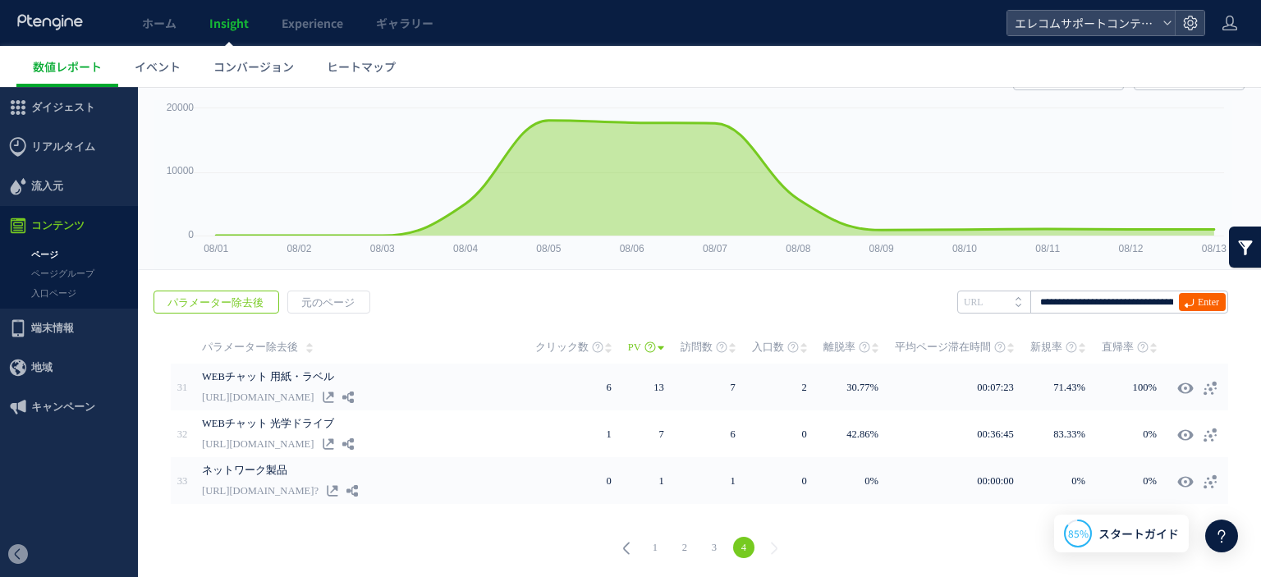
click at [1179, 300] on span "Enter" at bounding box center [1202, 302] width 47 height 18
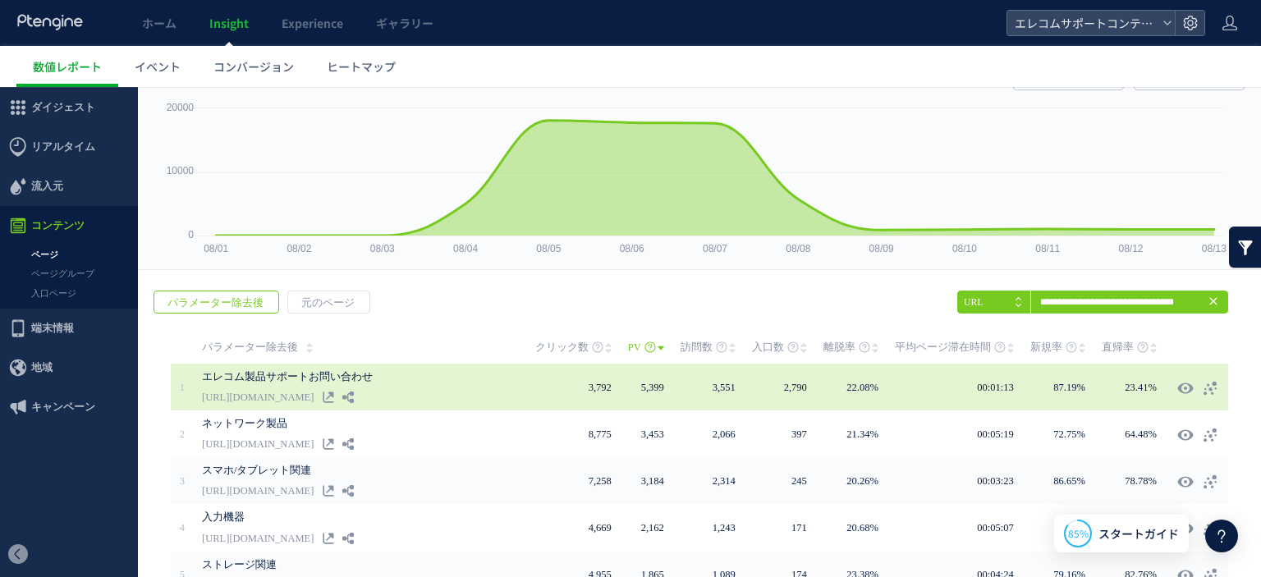
scroll to position [0, 0]
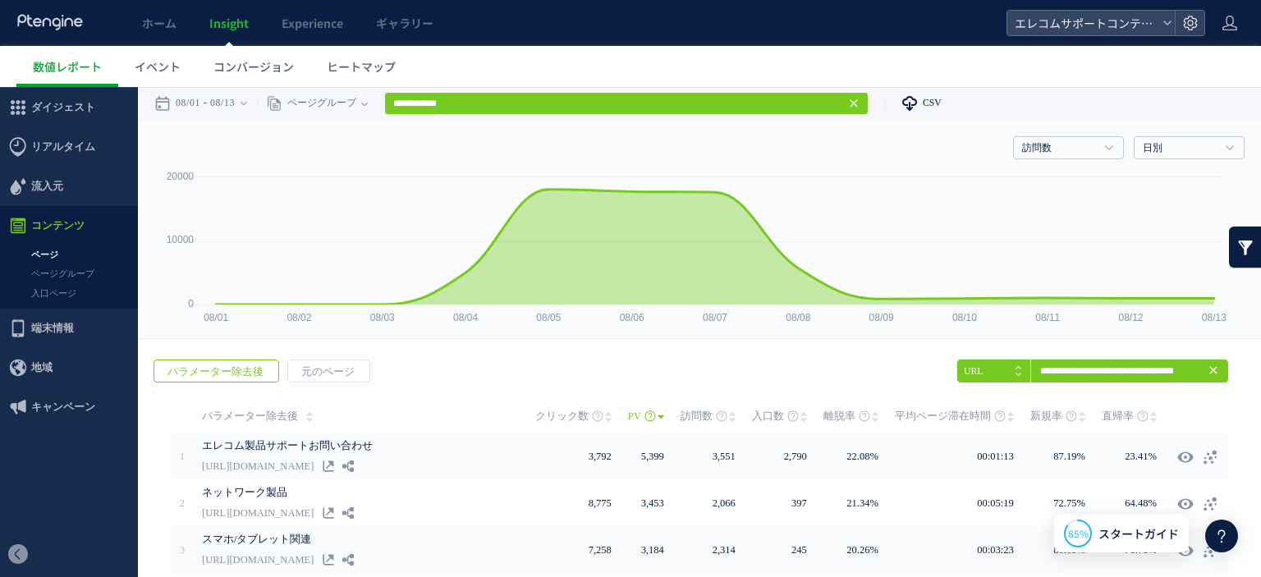
click at [930, 106] on link "CSV" at bounding box center [913, 103] width 57 height 33
type input "**********"
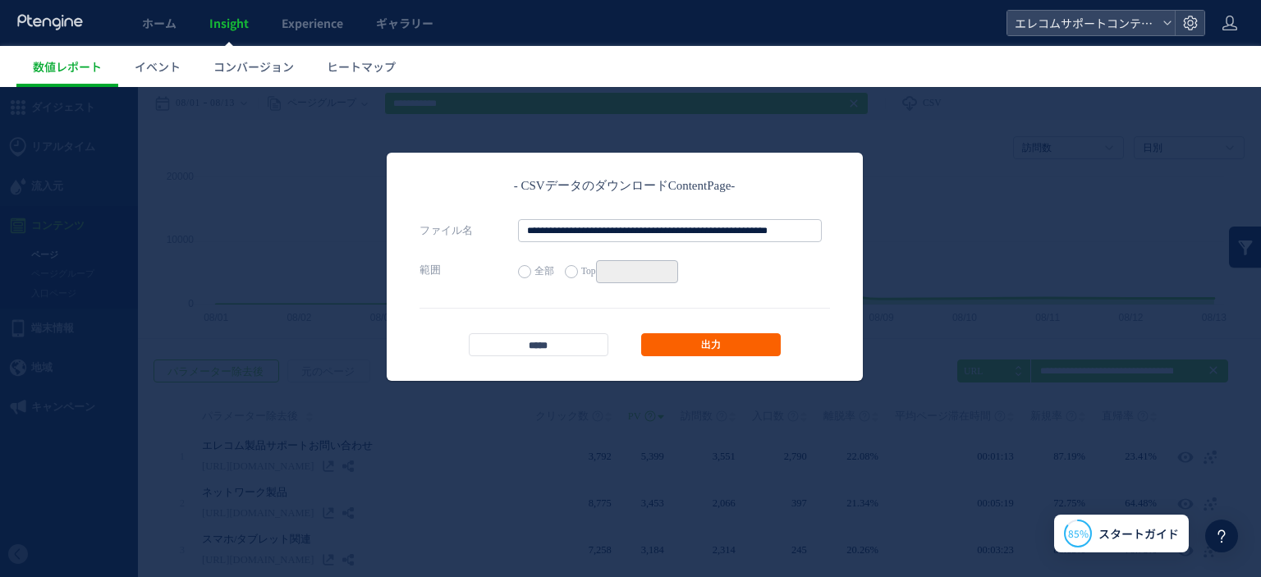
click at [704, 343] on link "出力" at bounding box center [711, 344] width 140 height 23
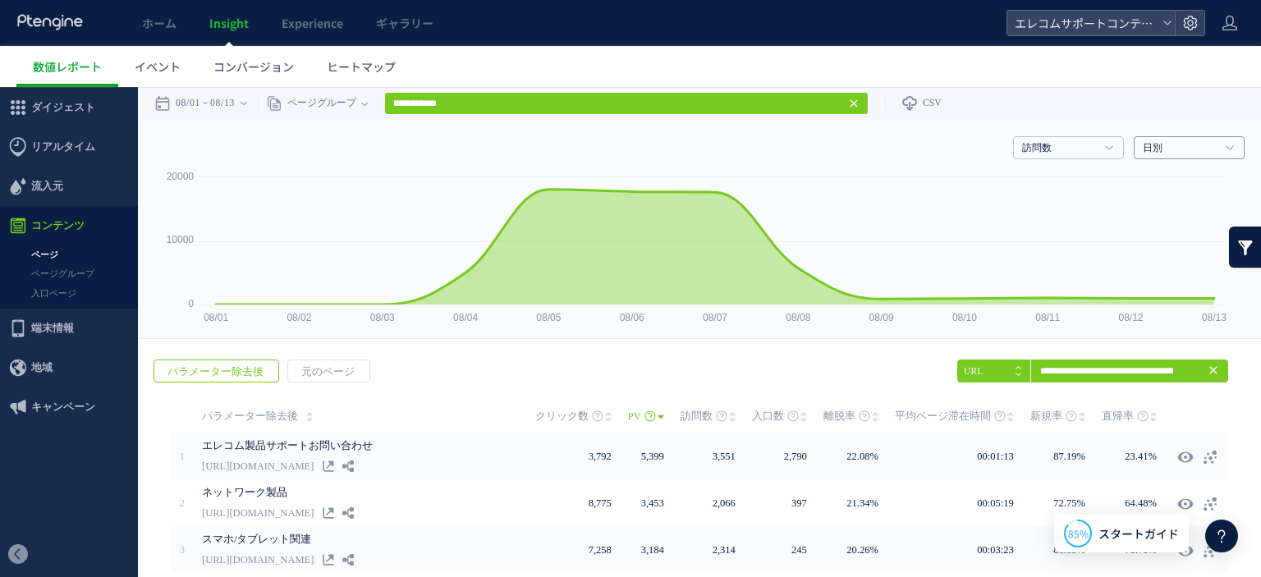
click at [1162, 150] on link "日別" at bounding box center [1179, 148] width 75 height 15
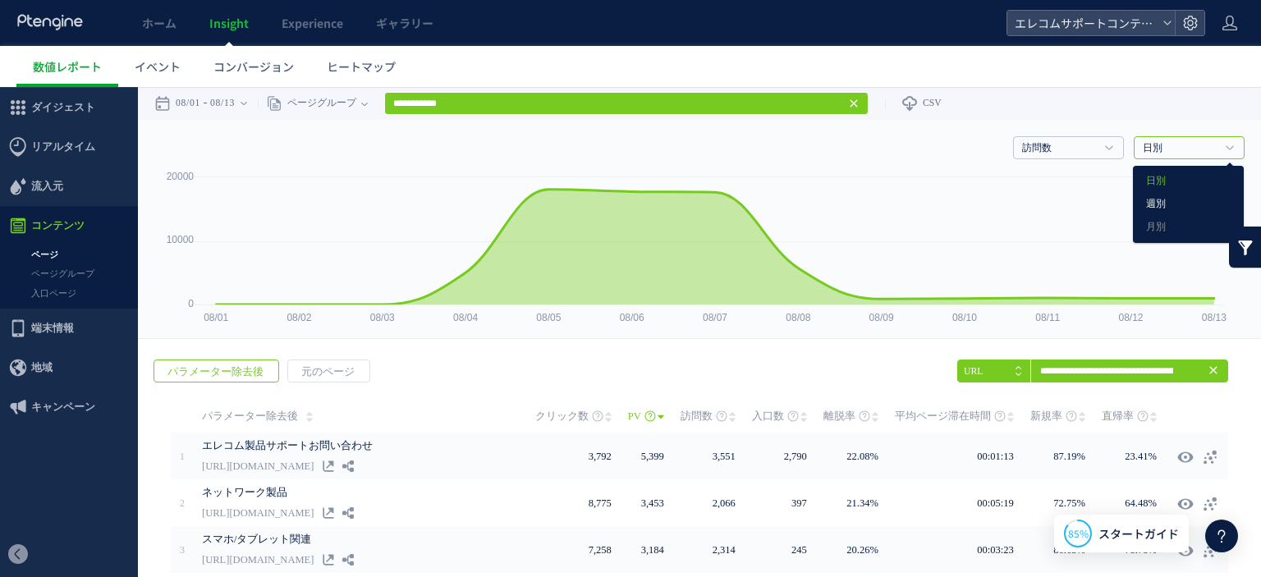
click at [1151, 199] on link "週別" at bounding box center [1188, 204] width 85 height 21
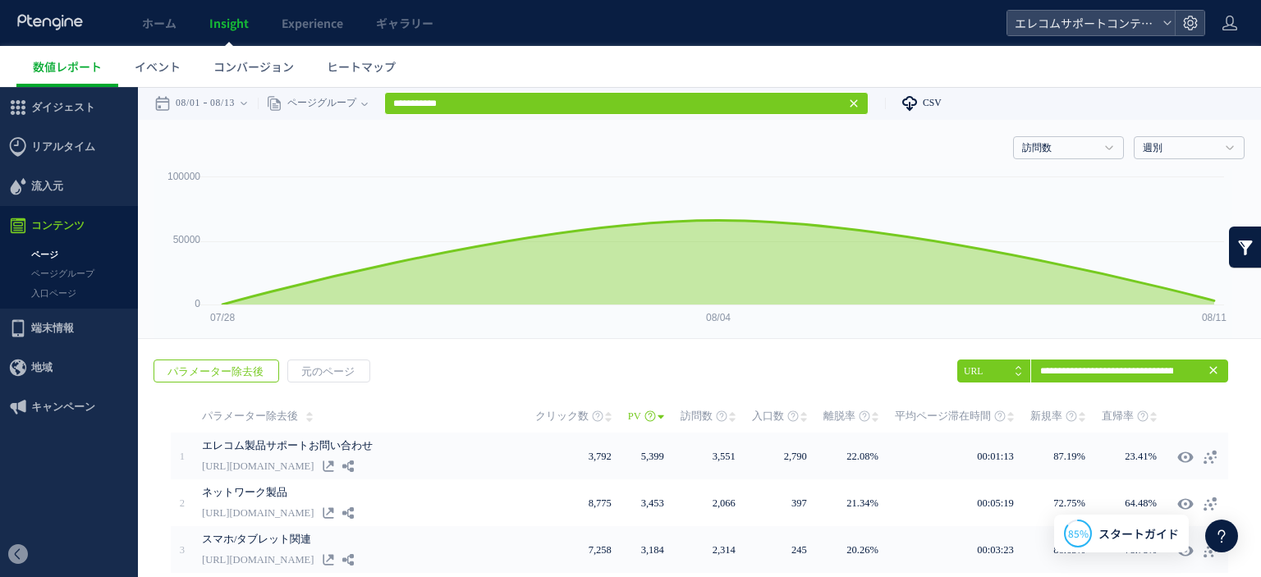
click at [941, 98] on span "CSV" at bounding box center [931, 103] width 19 height 11
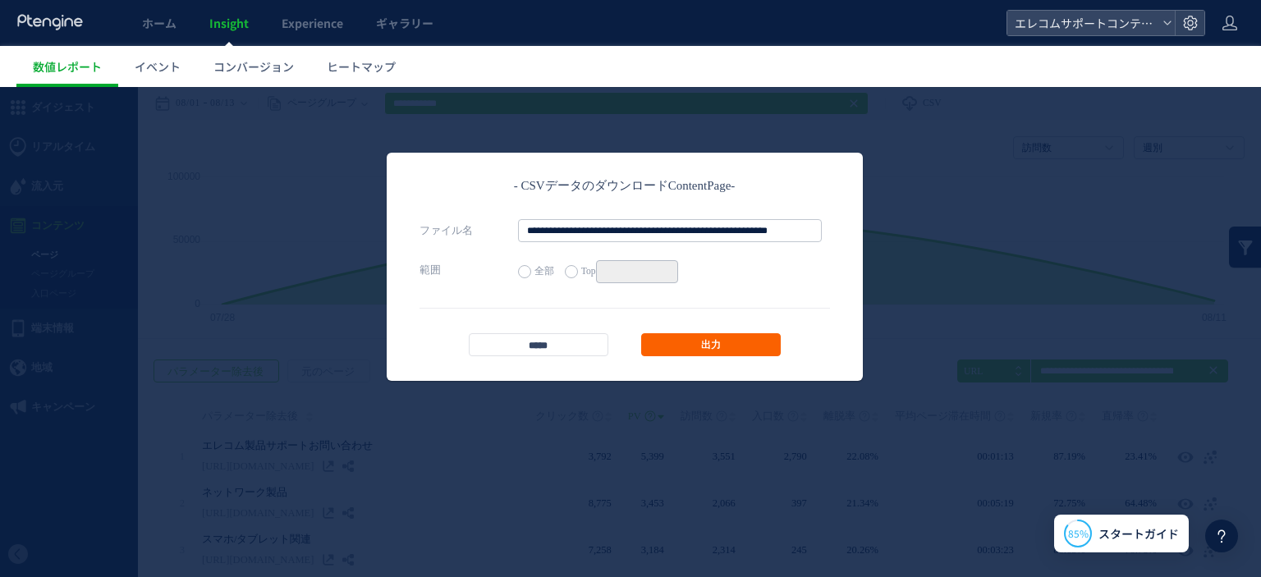
click at [698, 346] on link "出力" at bounding box center [711, 344] width 140 height 23
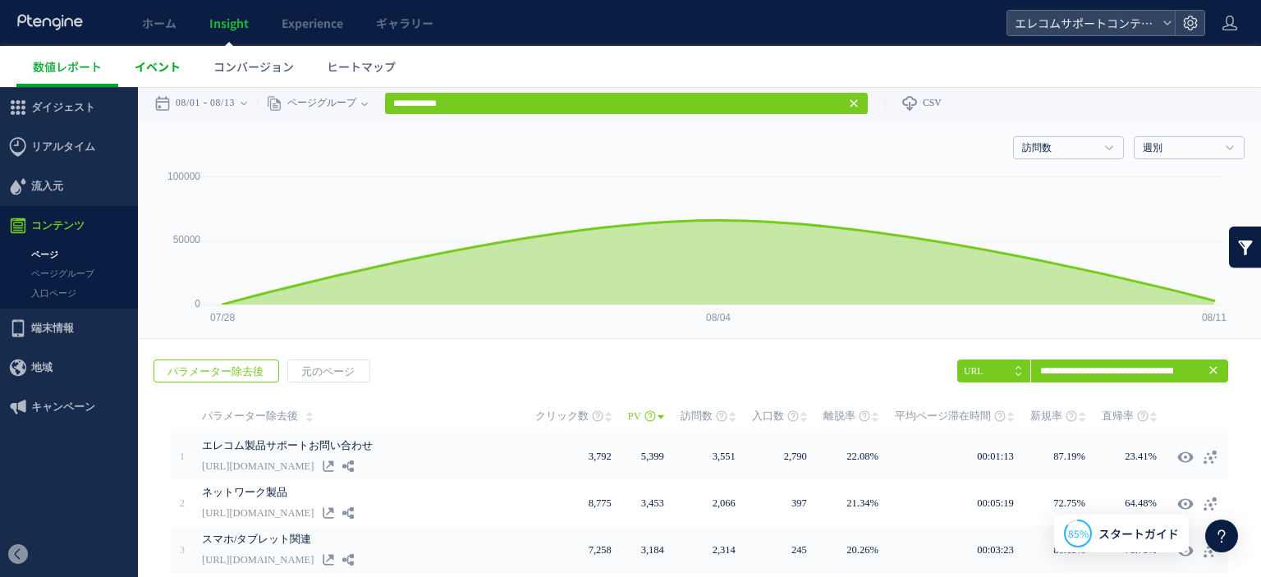
click at [164, 68] on span "イベント" at bounding box center [158, 66] width 46 height 16
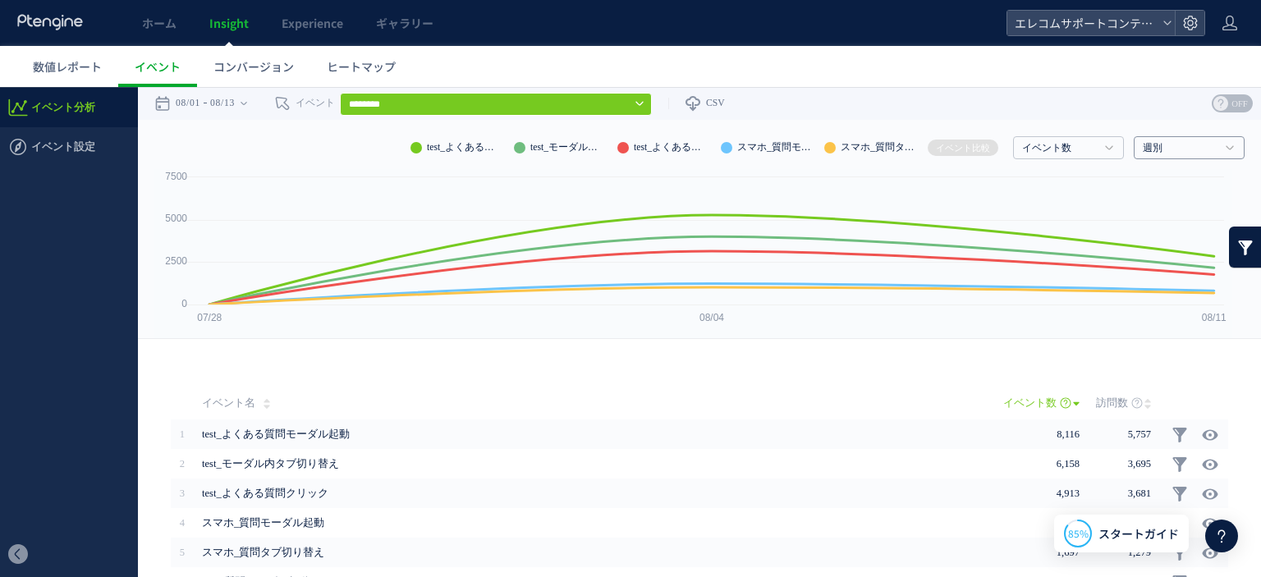
click at [1156, 149] on link "週別" at bounding box center [1179, 148] width 75 height 15
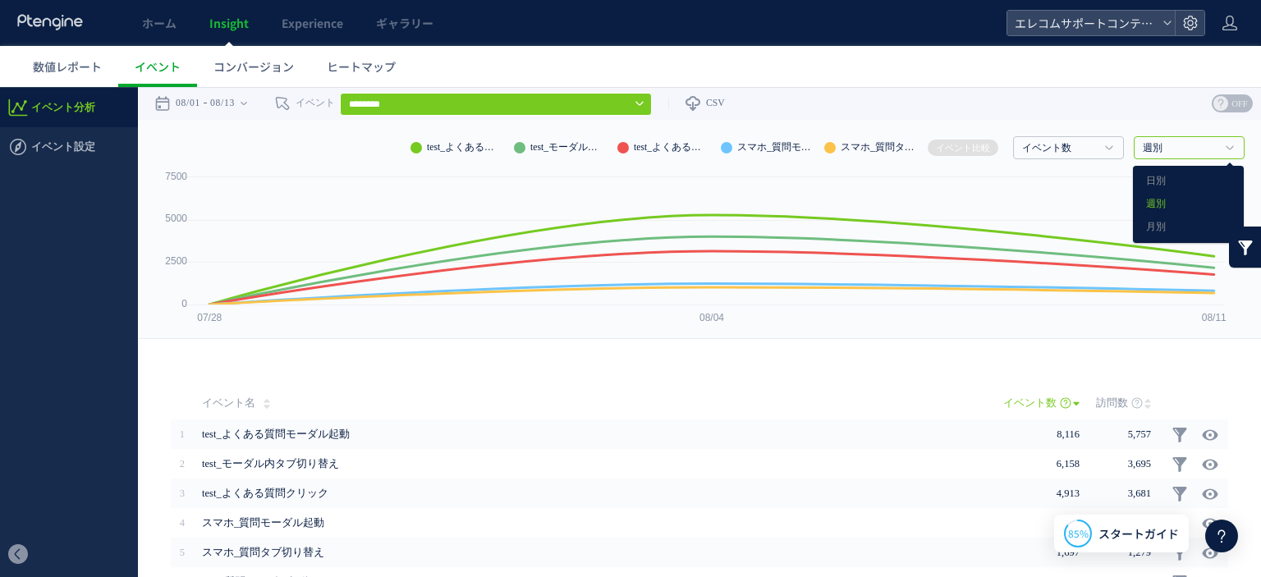
click at [1129, 95] on div "戻る デフォルト設定では本日のデータを表示しています。 カレンダーでご覧になりたい期間を指定することができます。 08/01 08/13 今日 昨日 先週 先…" at bounding box center [699, 103] width 1123 height 33
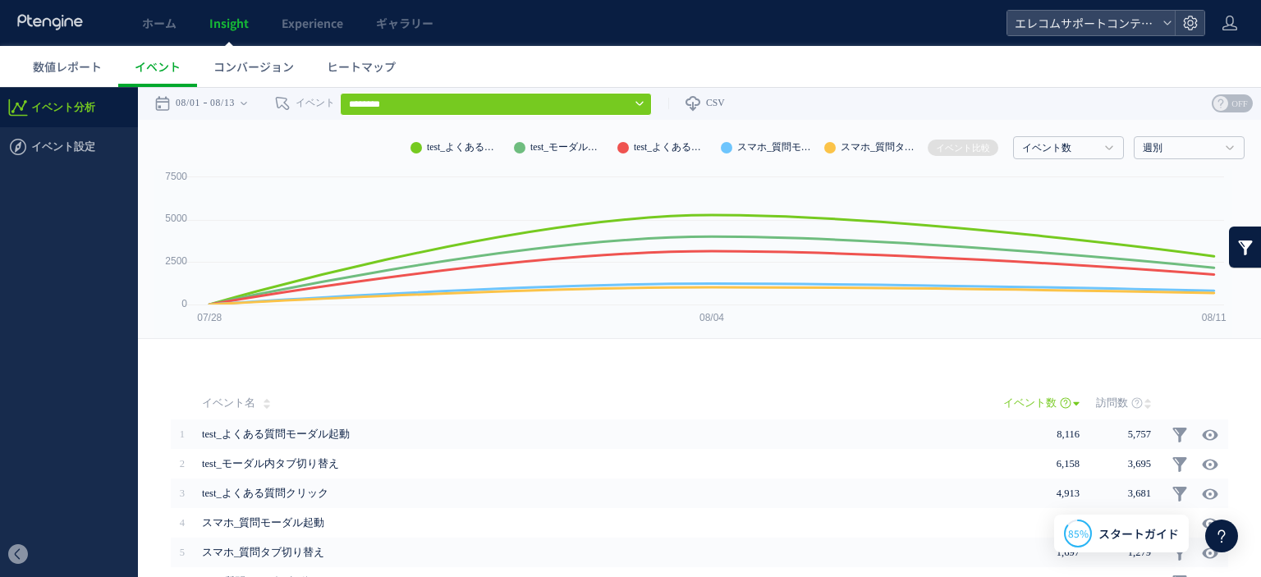
click at [1154, 160] on div "イベント数 イベント数 訪問数 週別 日別 週別 月別" at bounding box center [699, 144] width 1090 height 49
click at [1154, 153] on link "週別" at bounding box center [1179, 148] width 75 height 15
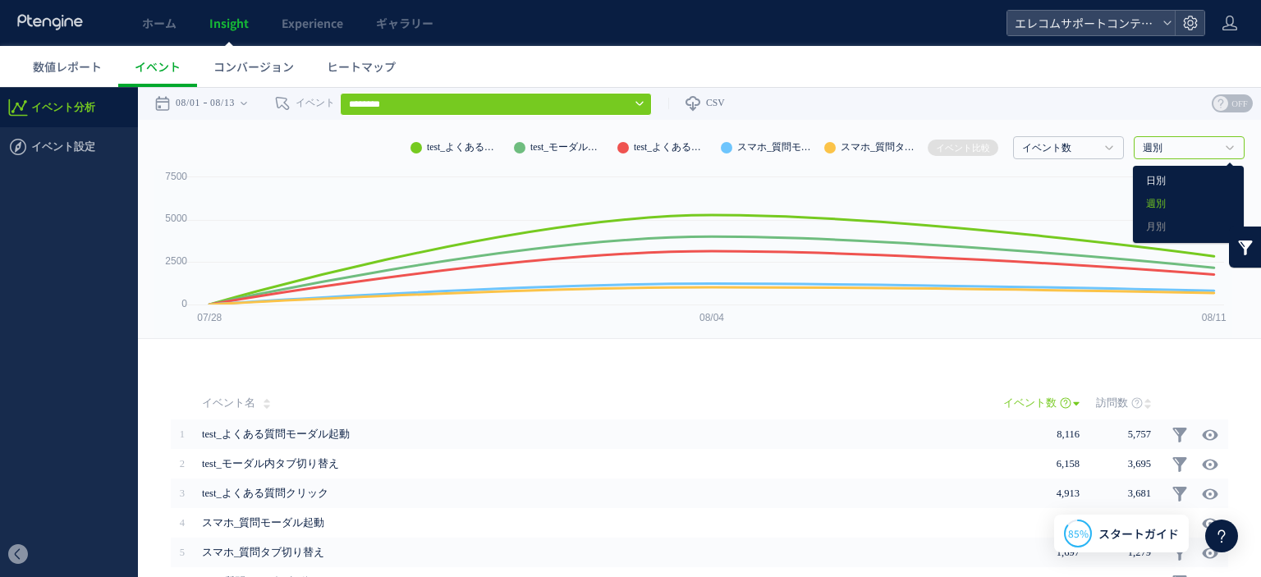
click at [1156, 180] on link "日別" at bounding box center [1188, 181] width 85 height 21
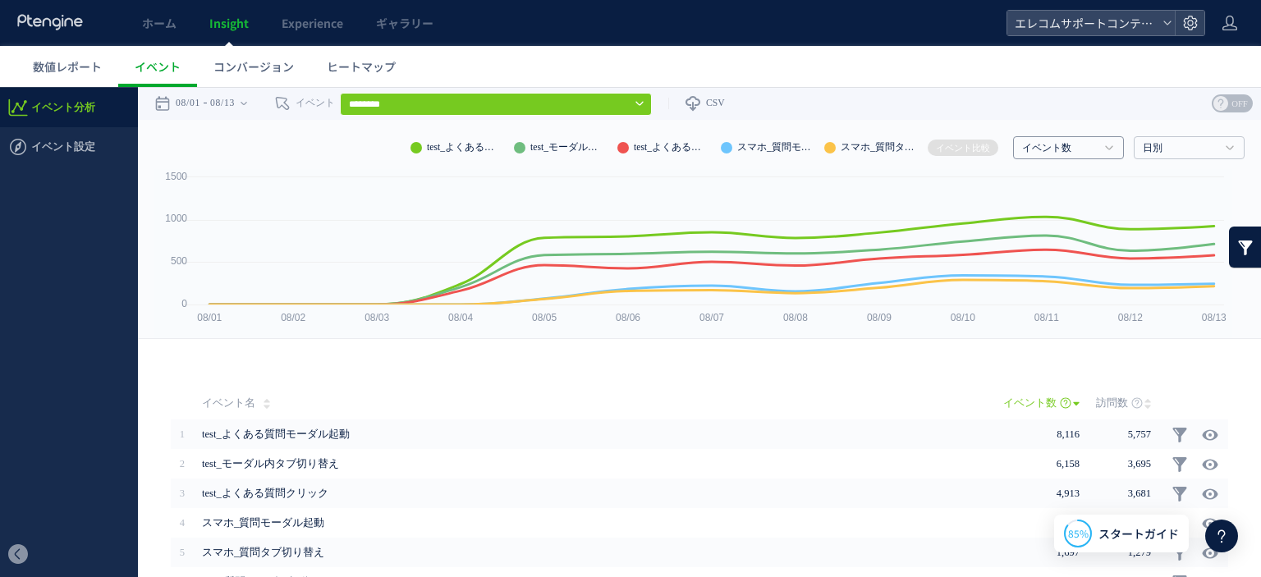
click at [1041, 154] on link "イベント数" at bounding box center [1059, 148] width 75 height 15
click at [1051, 106] on div "戻る デフォルト設定では本日のデータを表示しています。 カレンダーでご覧になりたい期間を指定することができます。 08/01 08/13 今日 昨日 先週 先…" at bounding box center [699, 103] width 1123 height 33
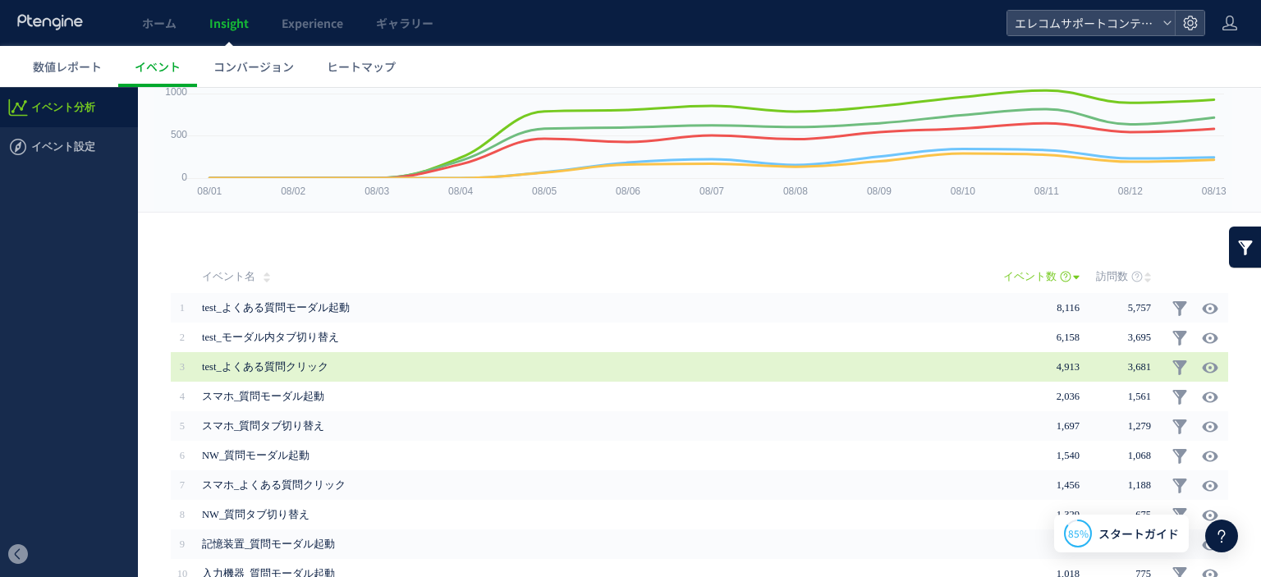
scroll to position [213, 0]
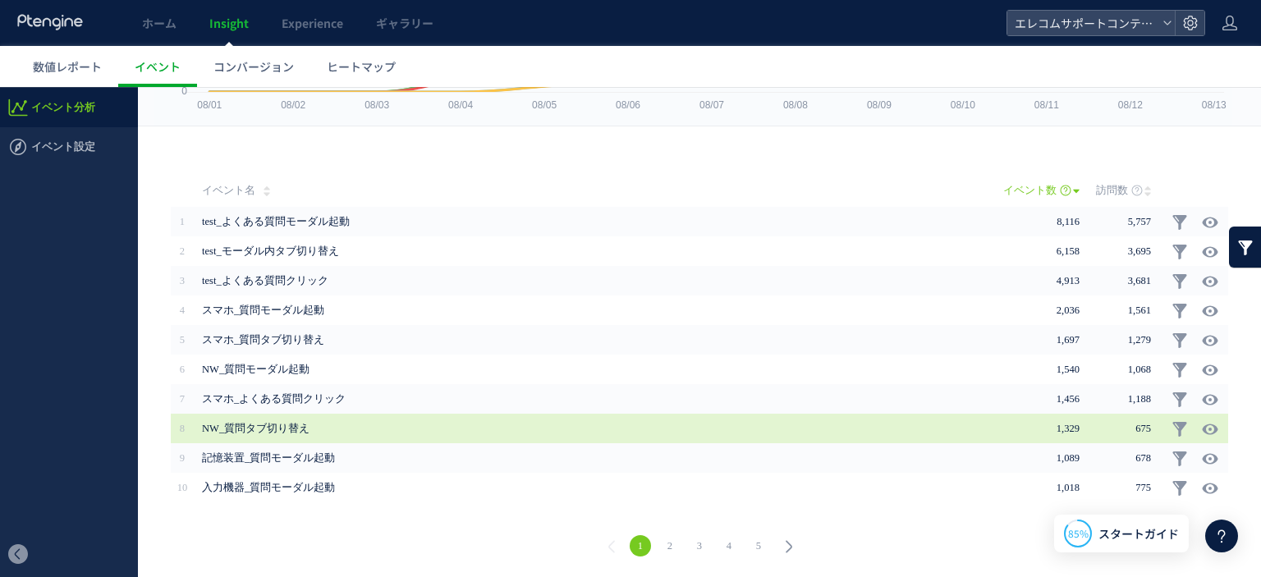
click at [283, 417] on span "NW_質問タブ切り替え" at bounding box center [594, 429] width 785 height 30
click at [279, 430] on span "NW_質問タブ切り替え" at bounding box center [594, 429] width 785 height 30
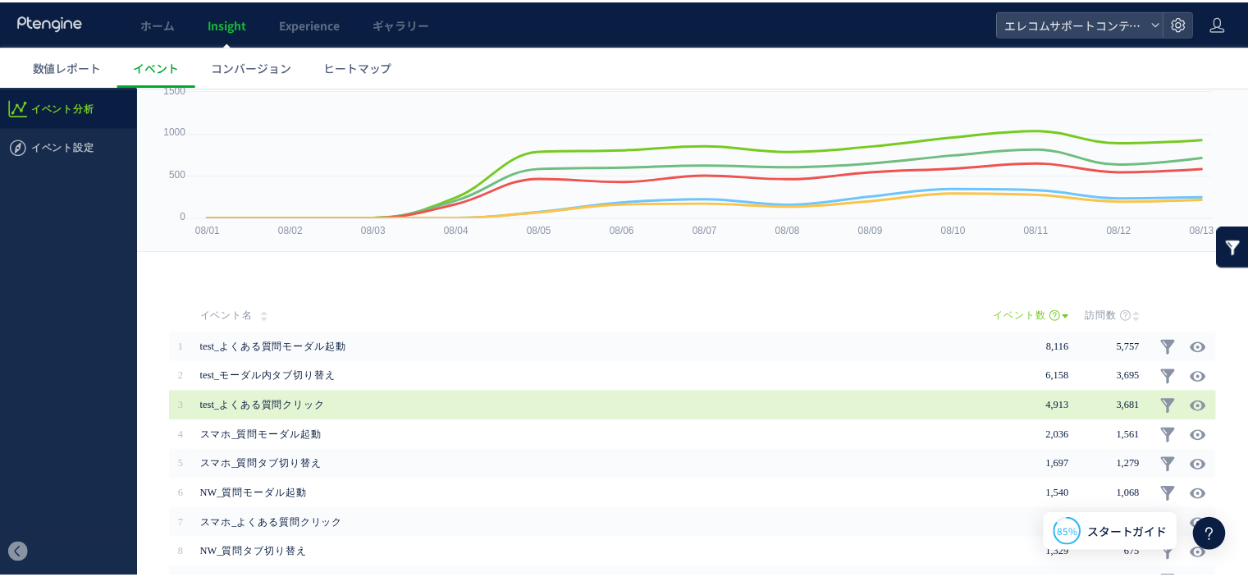
scroll to position [0, 0]
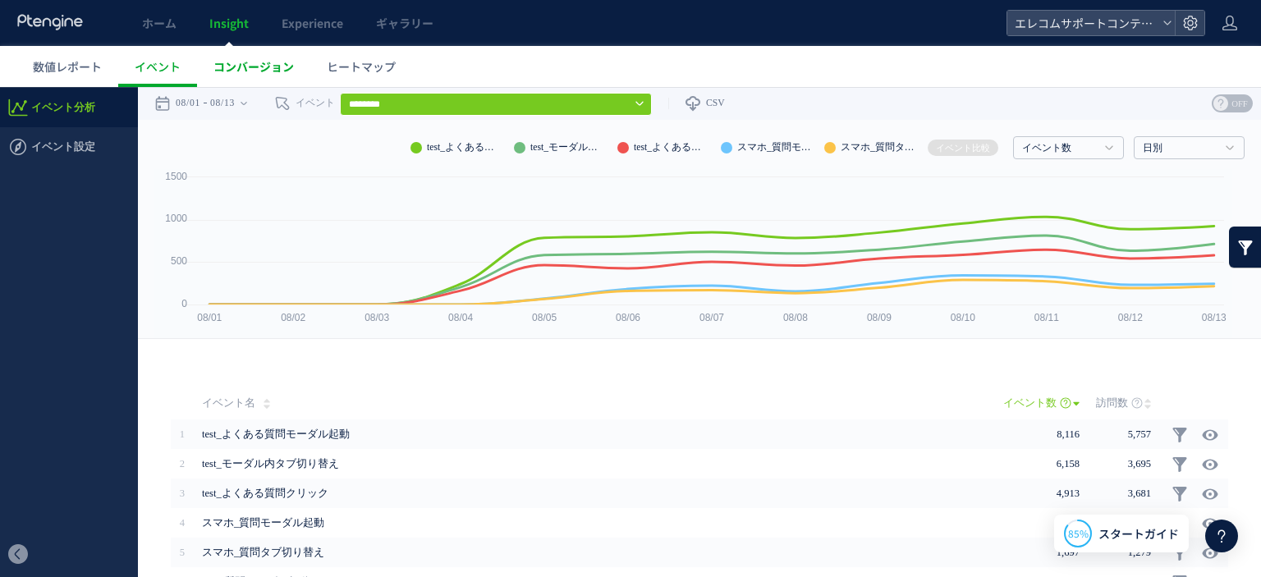
click at [258, 67] on span "コンバージョン" at bounding box center [253, 66] width 80 height 16
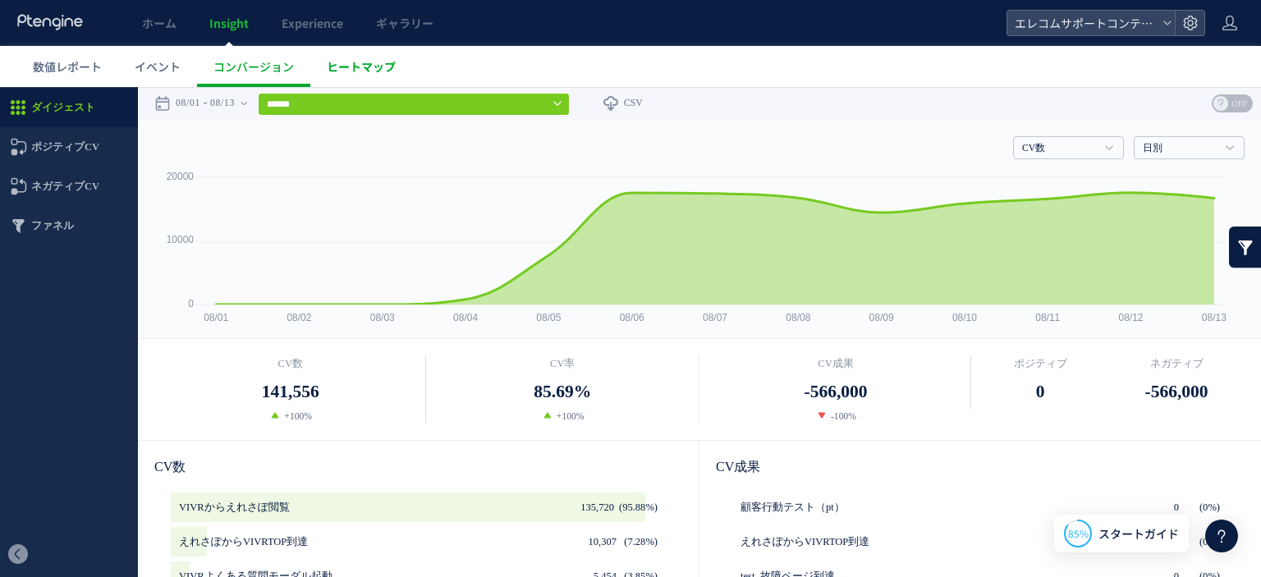
click at [362, 68] on span "ヒートマップ" at bounding box center [361, 66] width 69 height 16
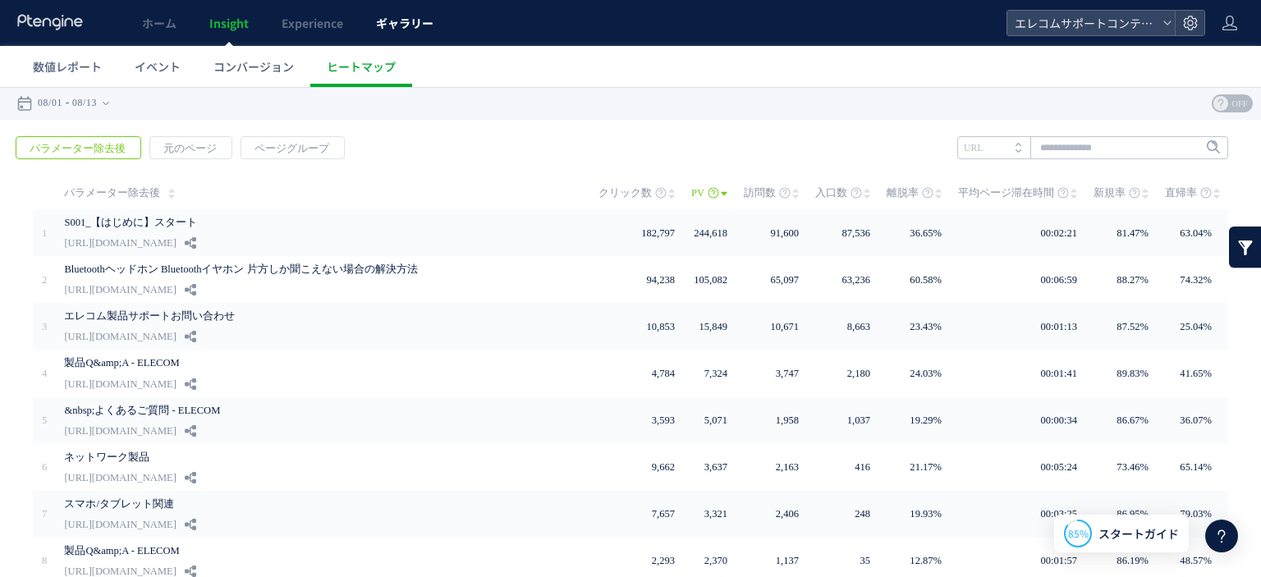
click at [413, 18] on span "ギャラリー" at bounding box center [404, 23] width 57 height 16
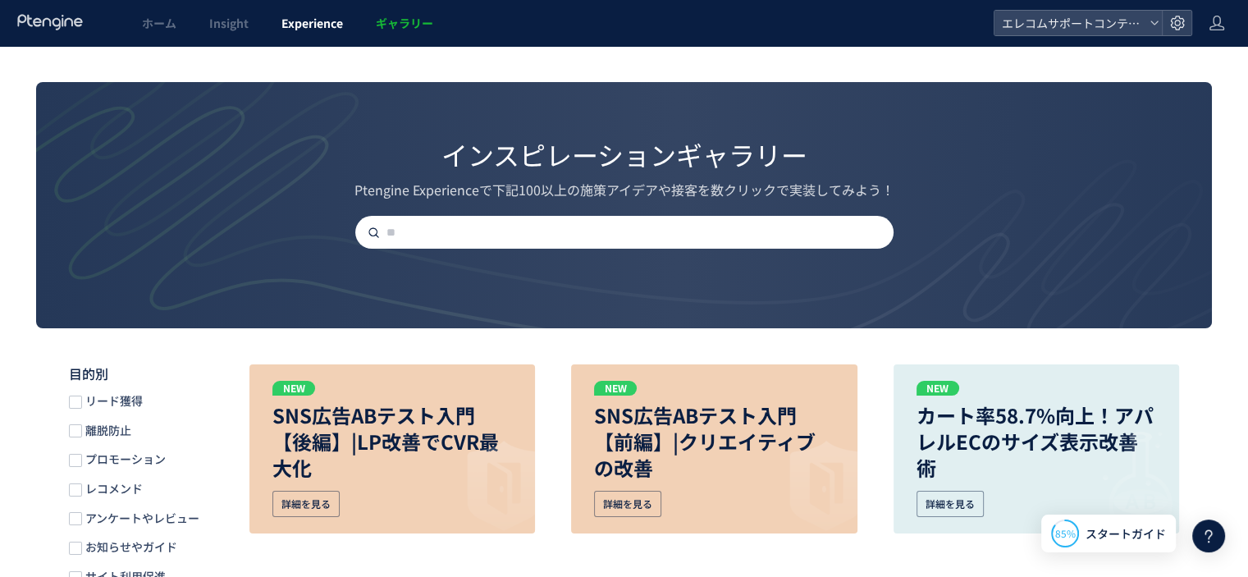
click at [331, 19] on span "Experience" at bounding box center [312, 23] width 62 height 16
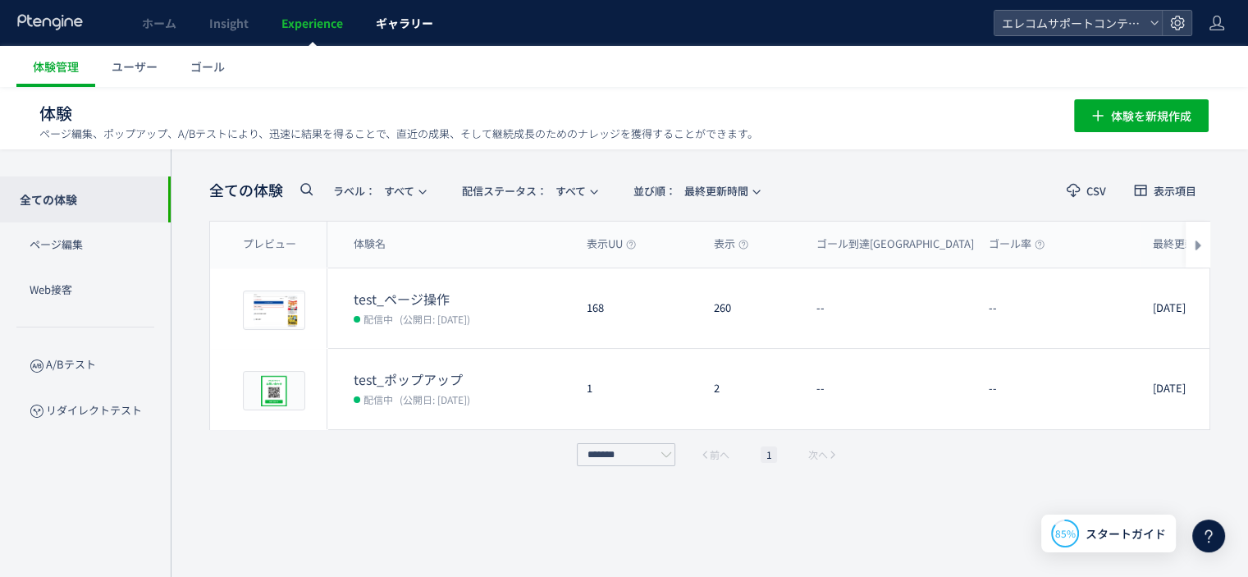
click at [397, 21] on span "ギャラリー" at bounding box center [404, 23] width 57 height 16
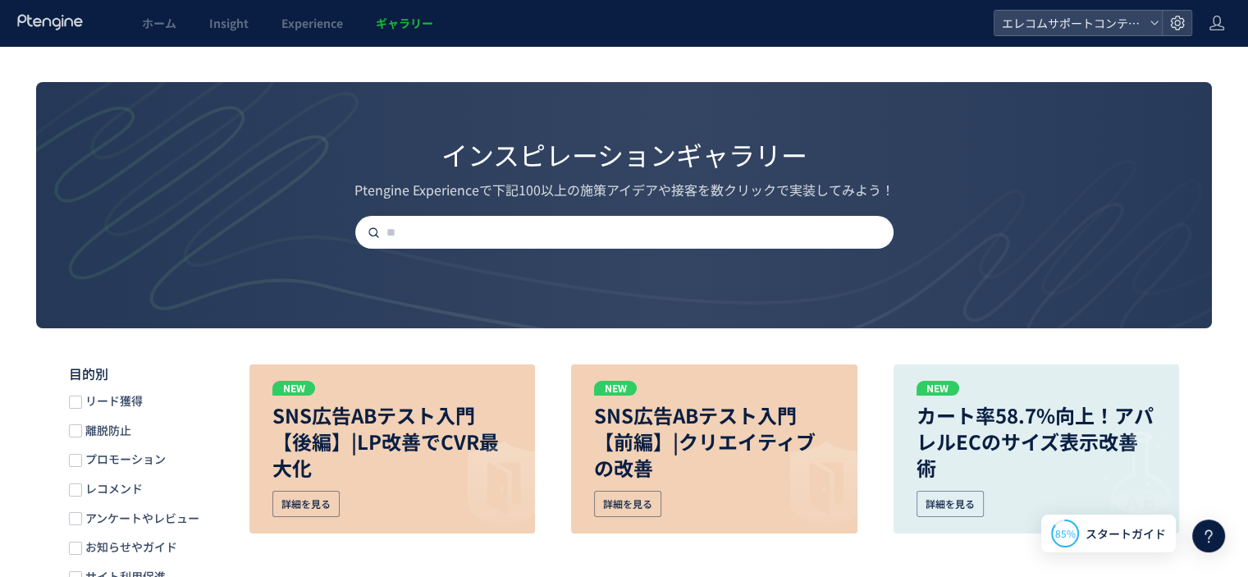
click at [1206, 534] on use at bounding box center [1209, 536] width 7 height 13
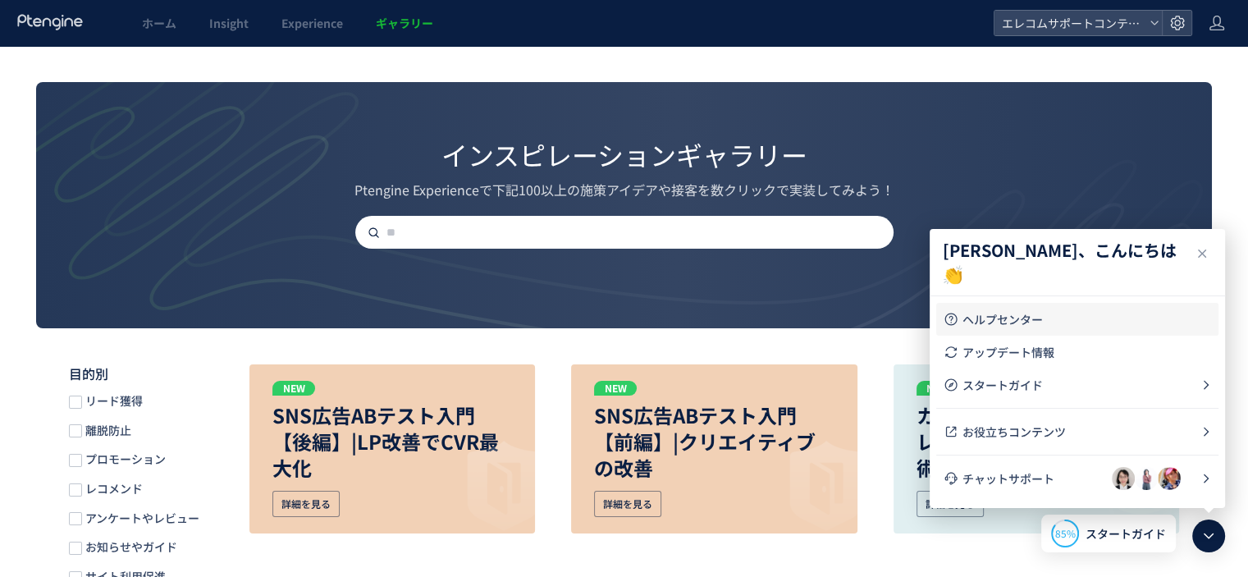
click at [1037, 318] on span "ヘルプセンター" at bounding box center [1087, 319] width 249 height 16
